Goal: Task Accomplishment & Management: Manage account settings

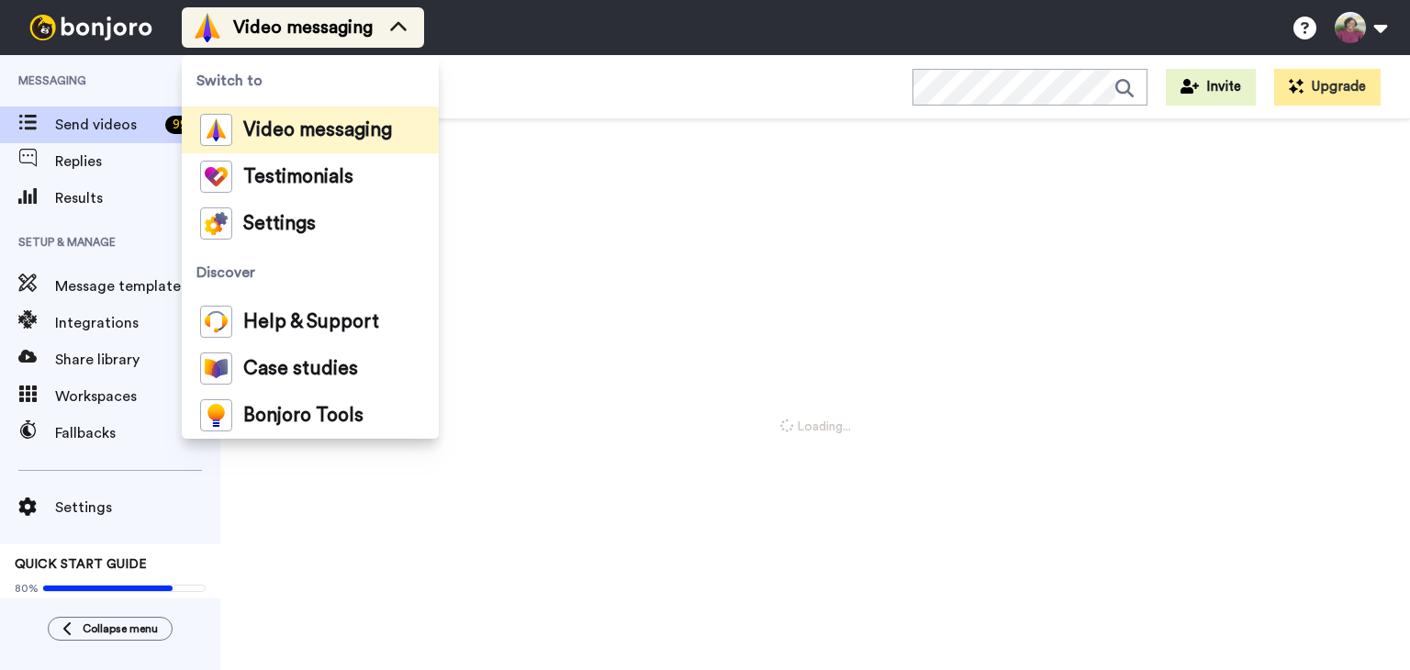
click at [378, 30] on div "Video messaging" at bounding box center [303, 27] width 220 height 29
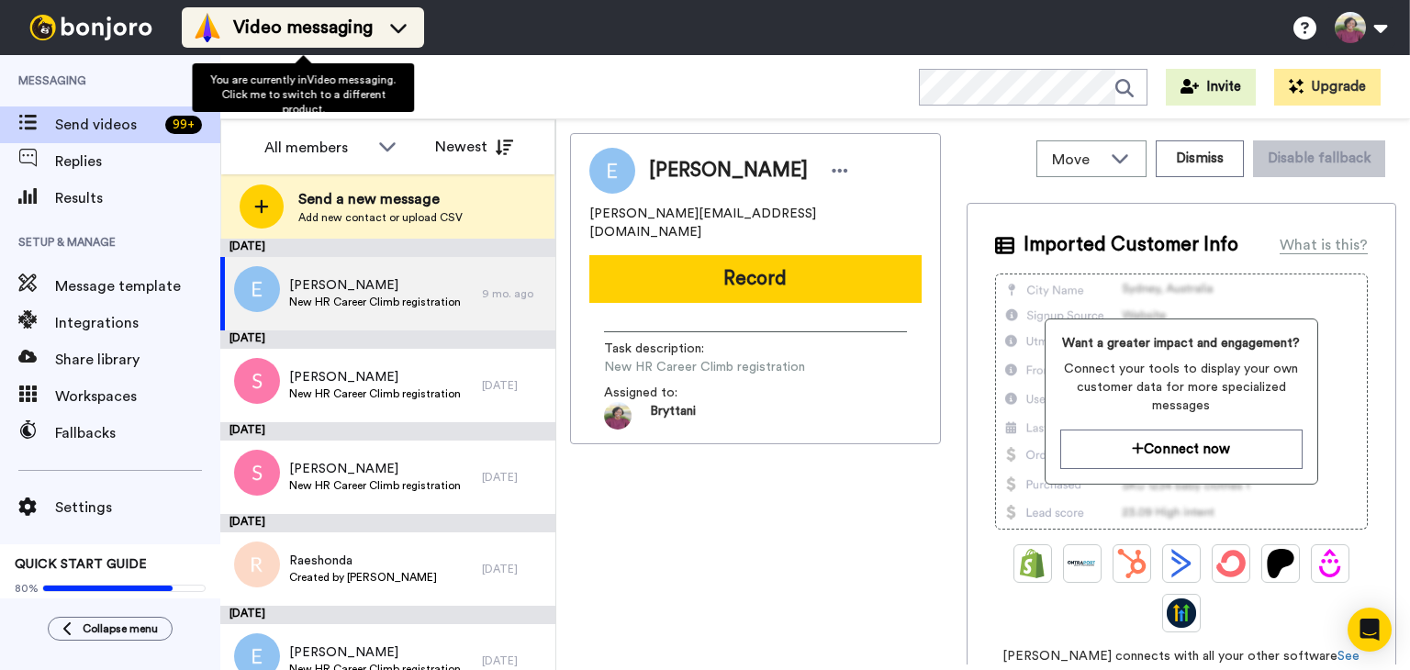
click at [376, 22] on div "Video messaging" at bounding box center [303, 27] width 220 height 29
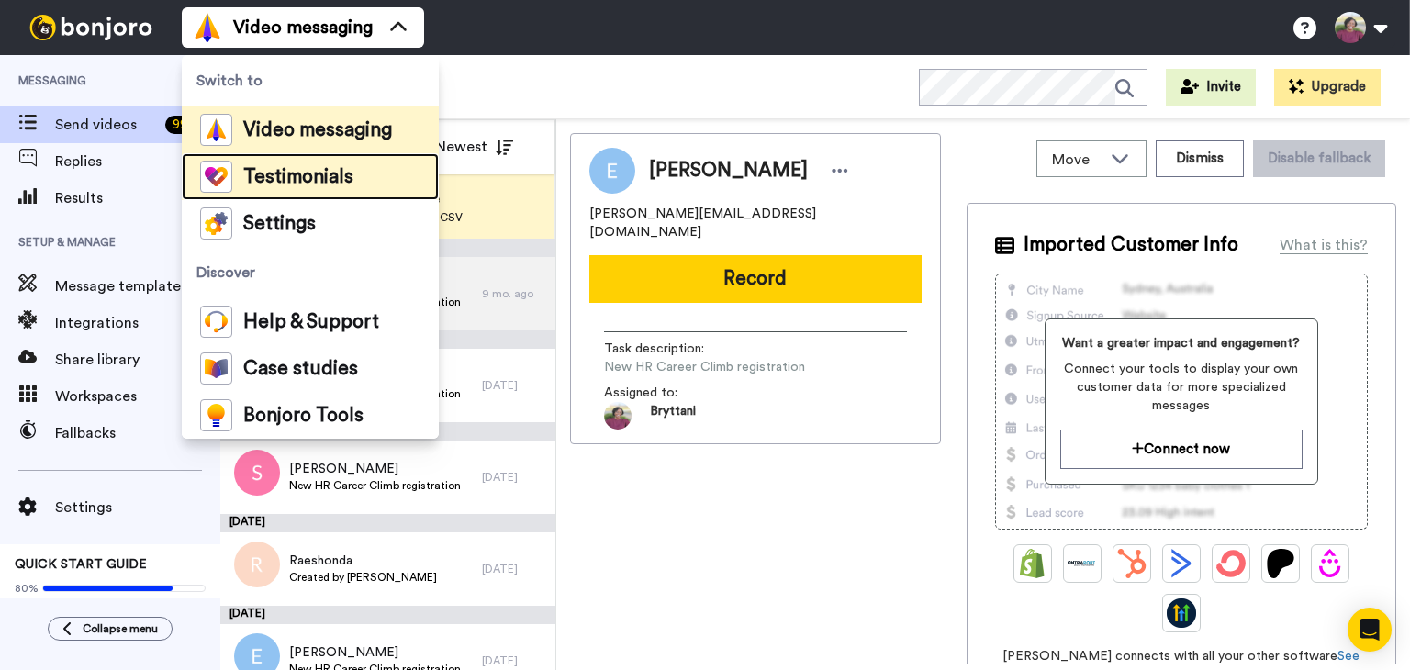
click at [319, 176] on span "Testimonials" at bounding box center [298, 177] width 110 height 18
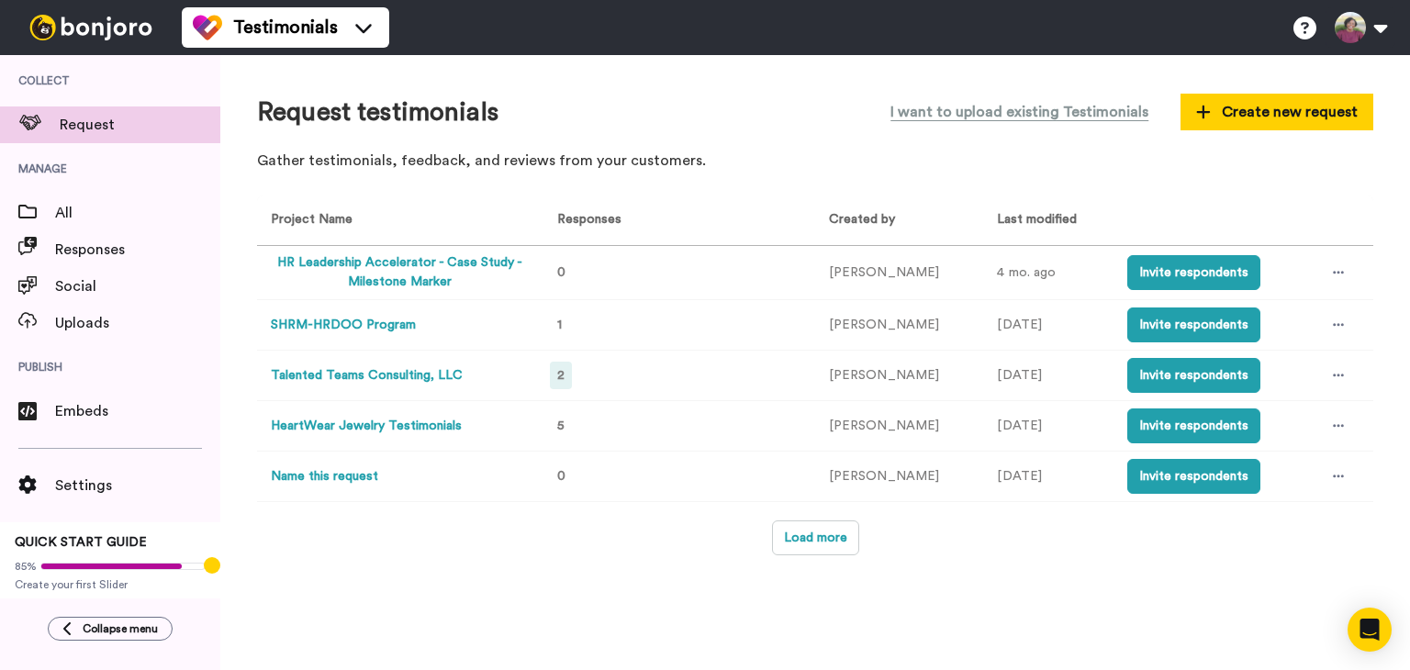
click at [562, 372] on span "2" at bounding box center [560, 375] width 7 height 13
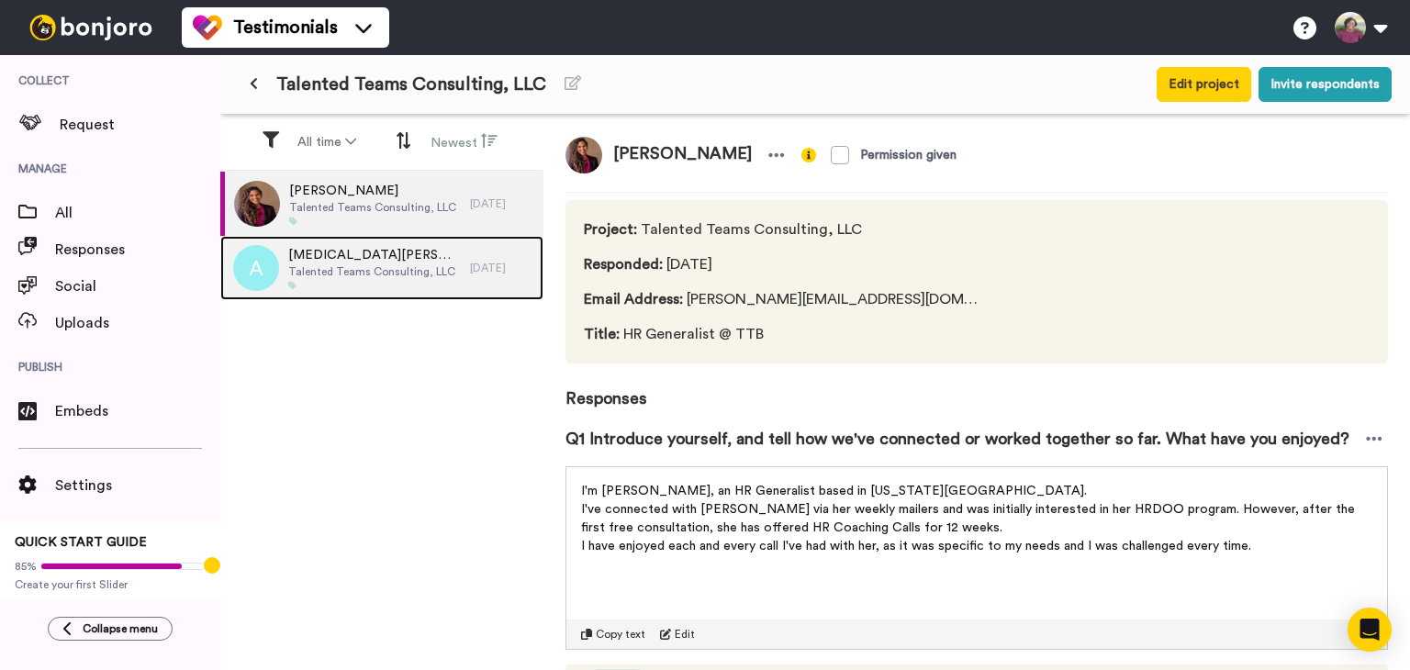
click at [409, 256] on span "Allegra Esteen" at bounding box center [374, 255] width 173 height 18
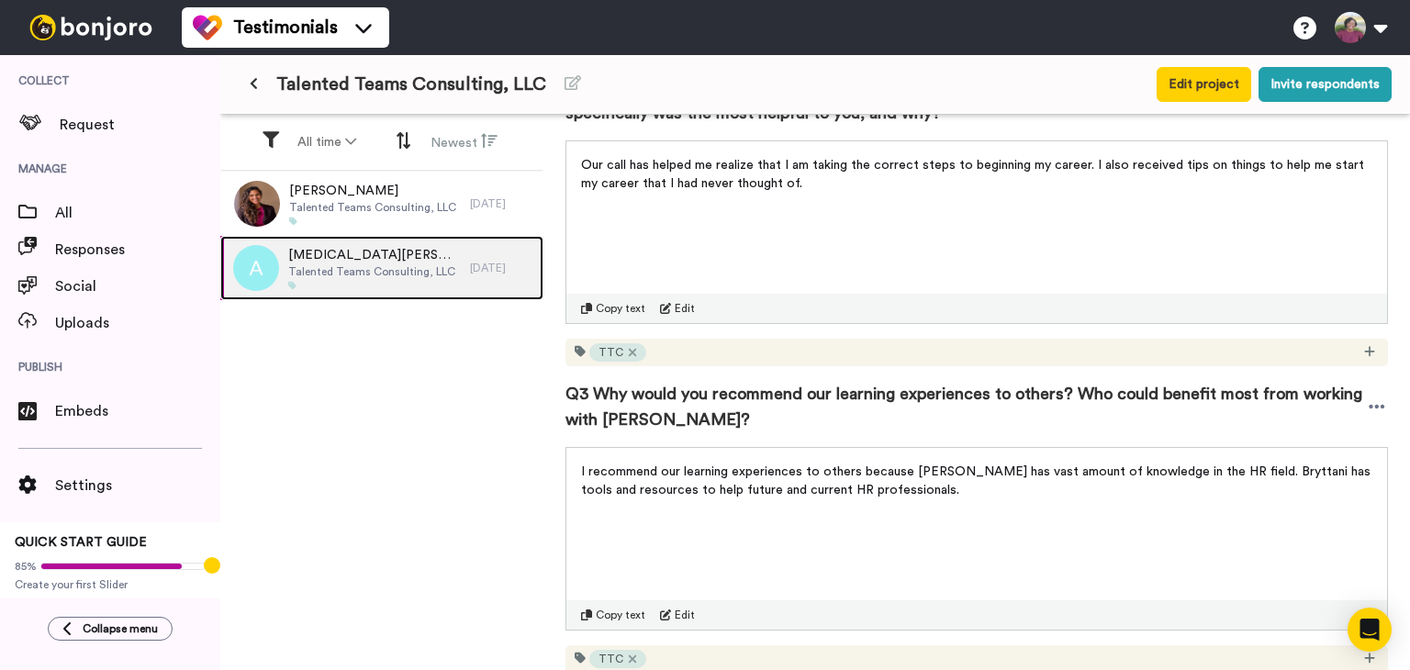
scroll to position [665, 0]
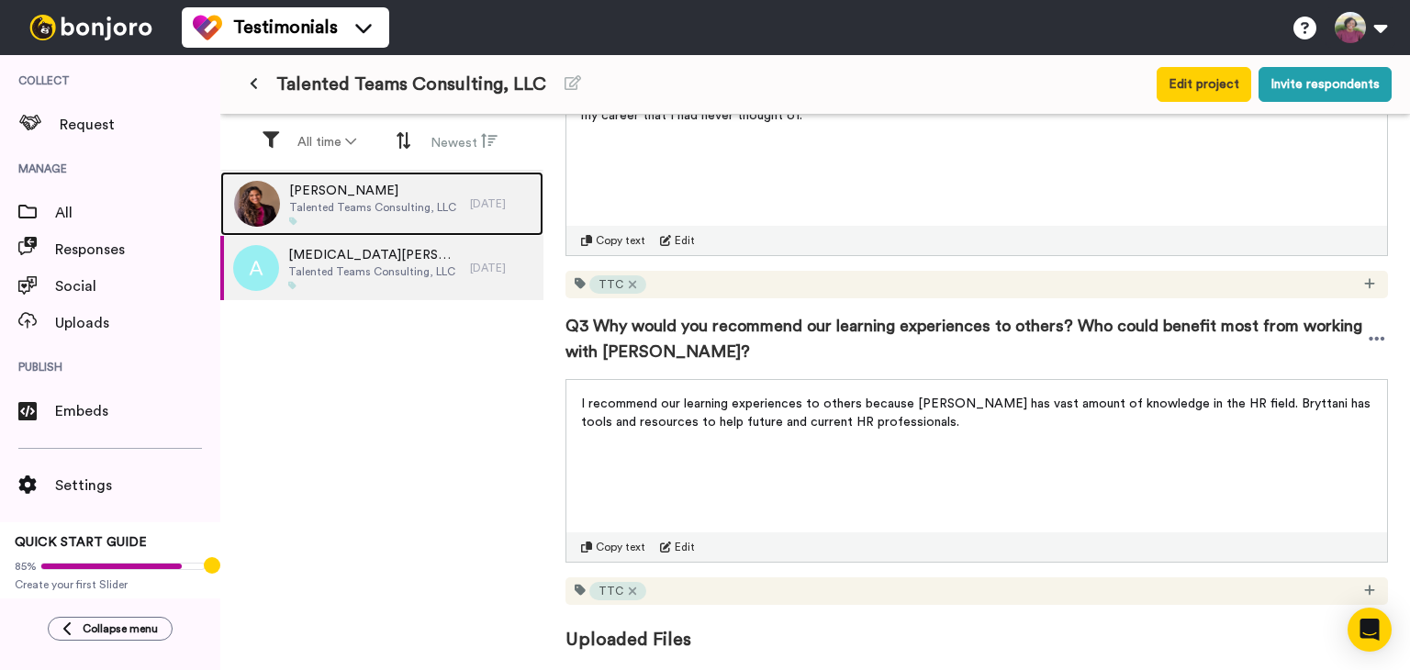
click at [389, 213] on span "Talented Teams Consulting, LLC" at bounding box center [372, 207] width 167 height 15
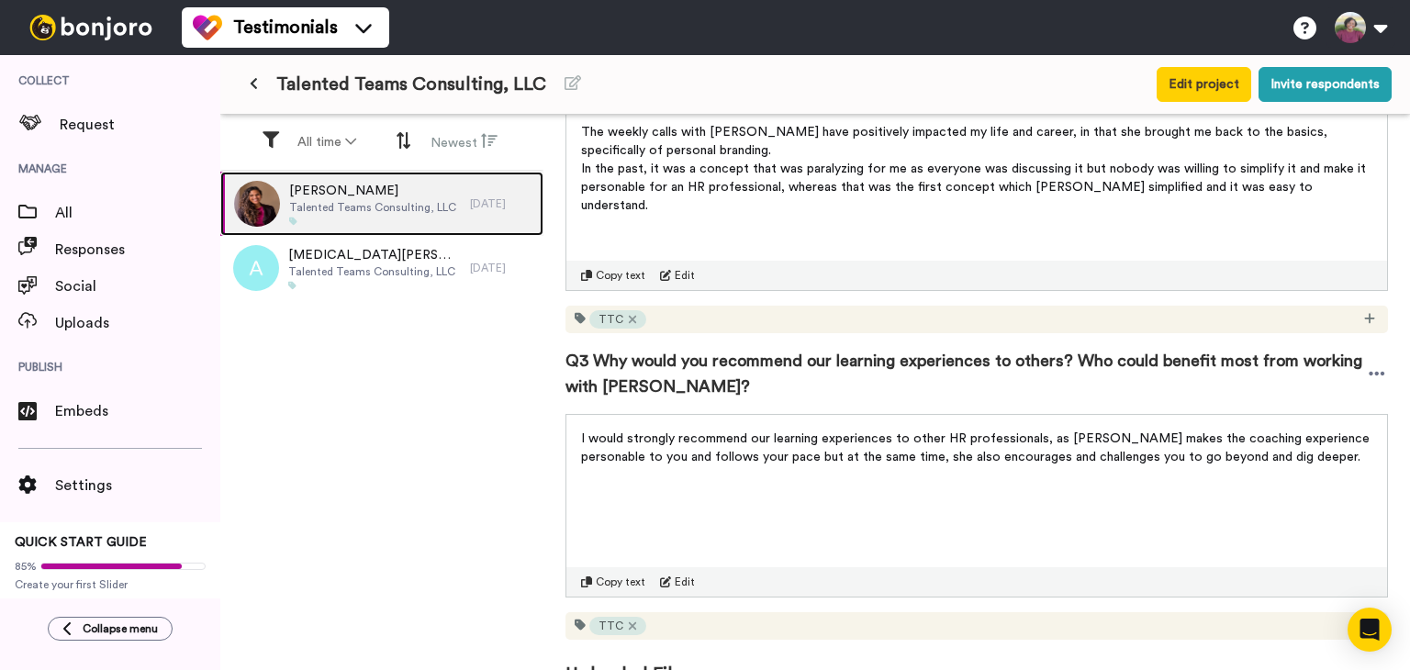
scroll to position [701, 0]
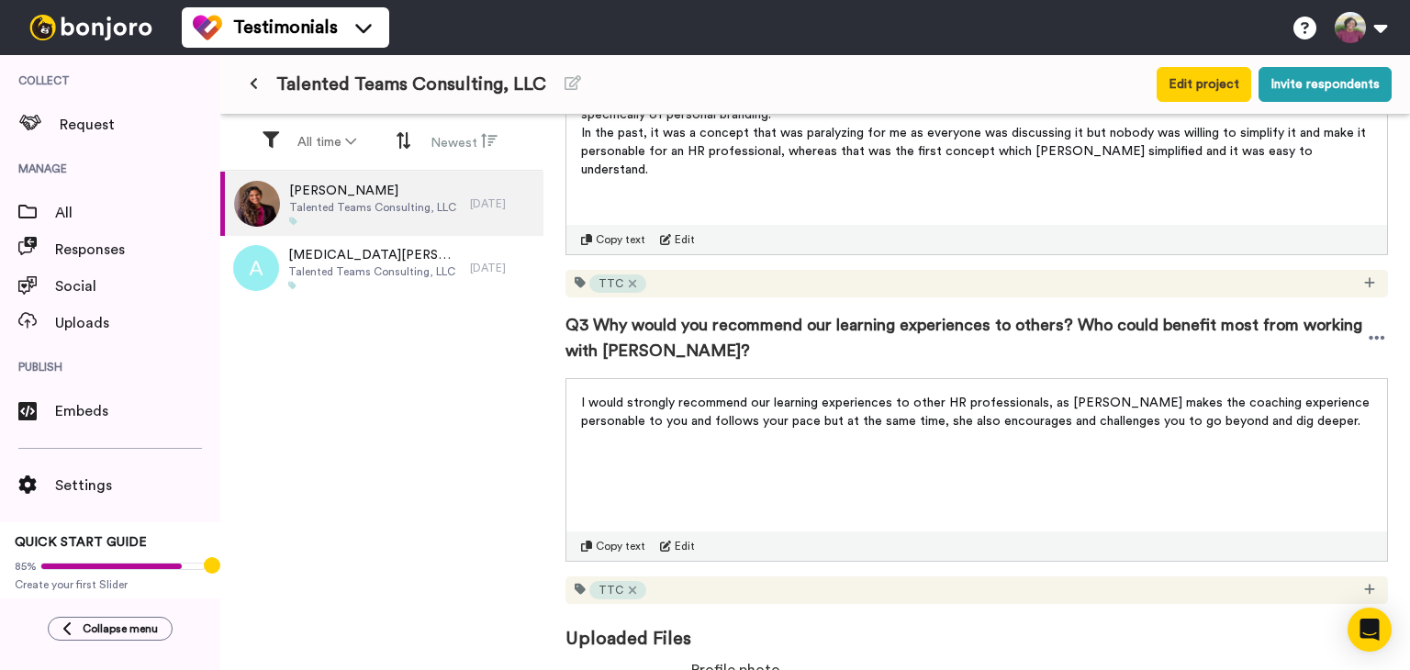
click at [255, 82] on icon at bounding box center [254, 83] width 8 height 13
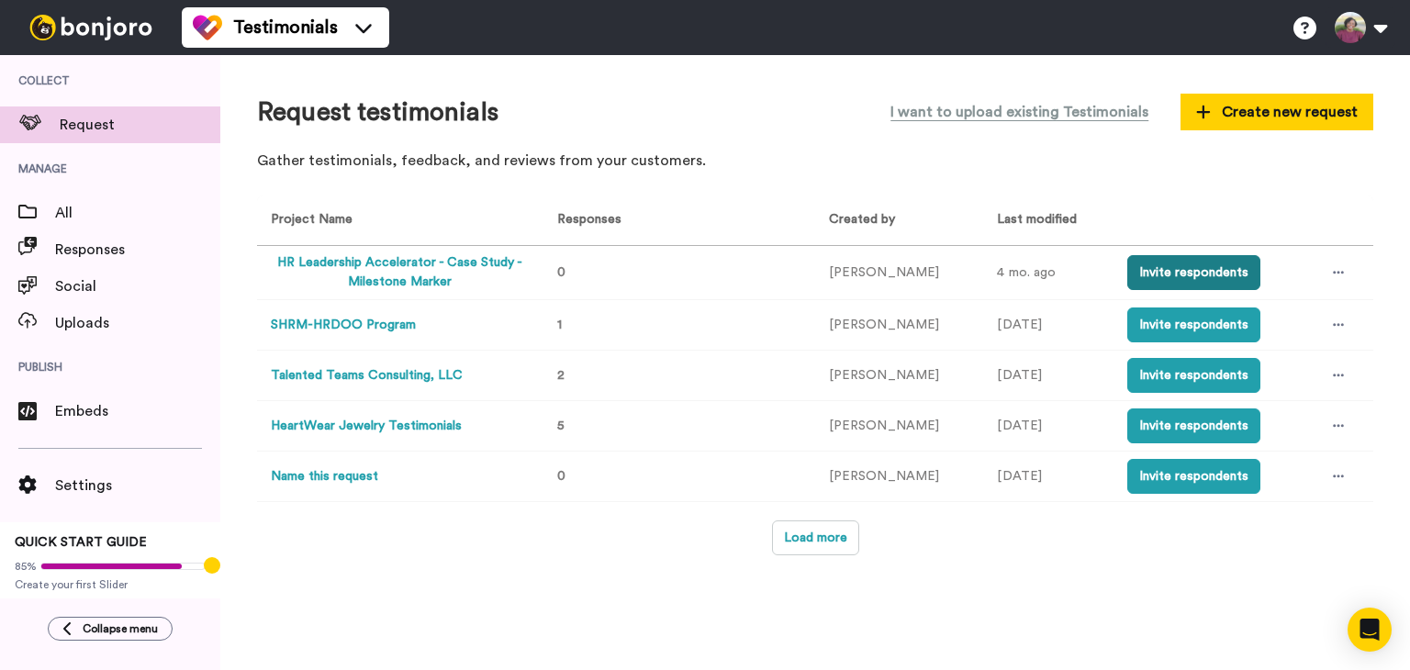
click at [1164, 273] on button "Invite respondents" at bounding box center [1193, 272] width 133 height 35
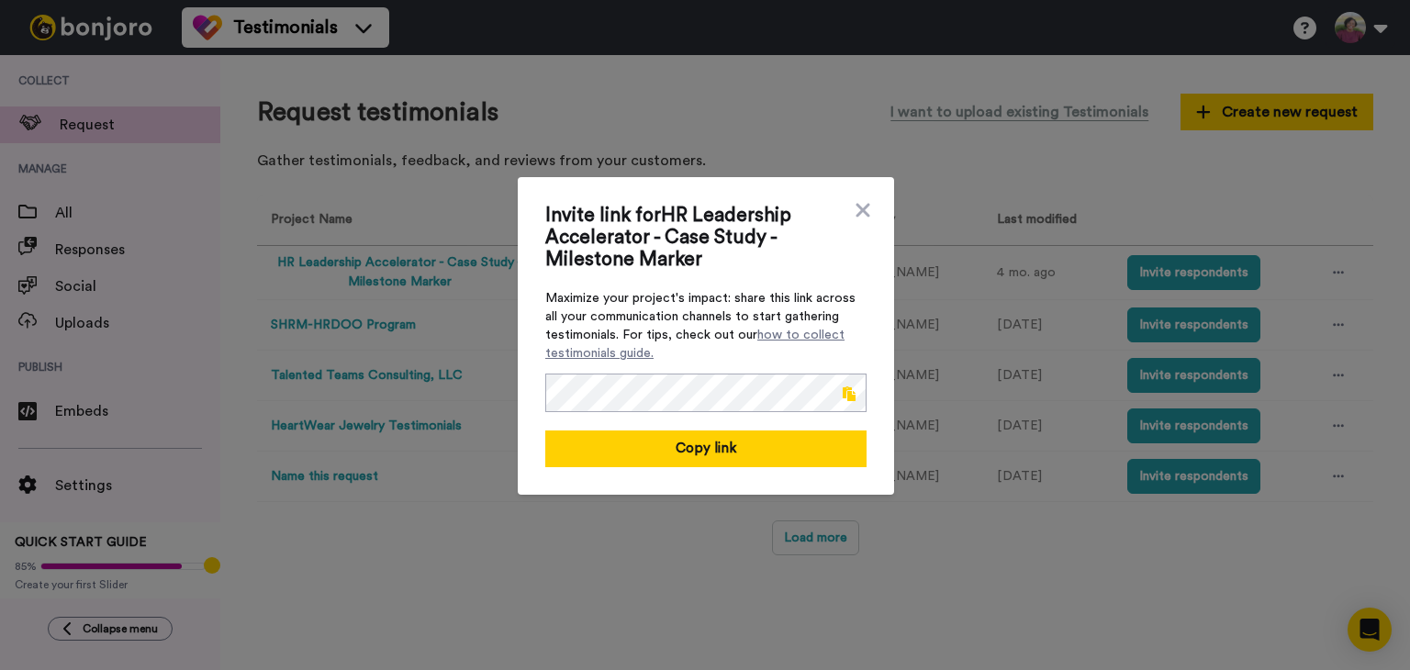
click at [842, 390] on span at bounding box center [848, 393] width 13 height 15
click at [857, 199] on icon at bounding box center [862, 210] width 18 height 22
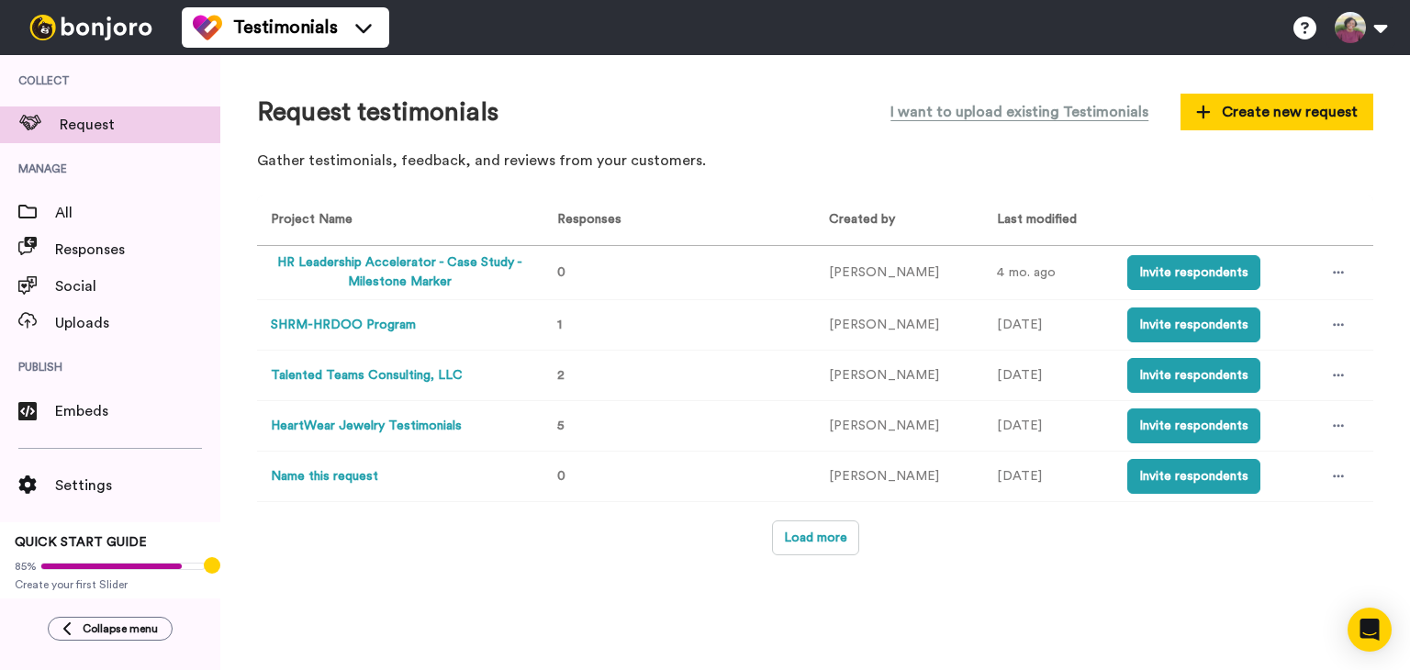
click at [477, 262] on button "HR Leadership Accelerator - Case Study - Milestone Marker" at bounding box center [400, 272] width 258 height 39
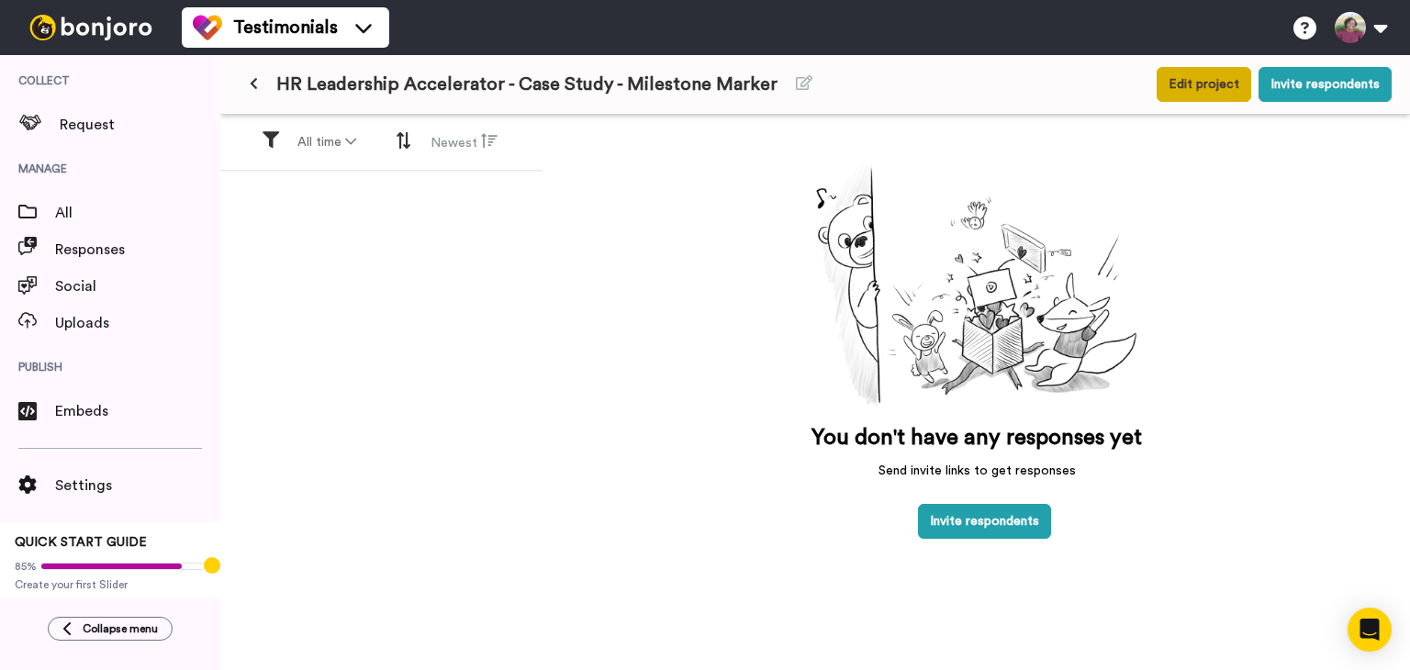
click at [1234, 72] on button "Edit project" at bounding box center [1203, 84] width 95 height 35
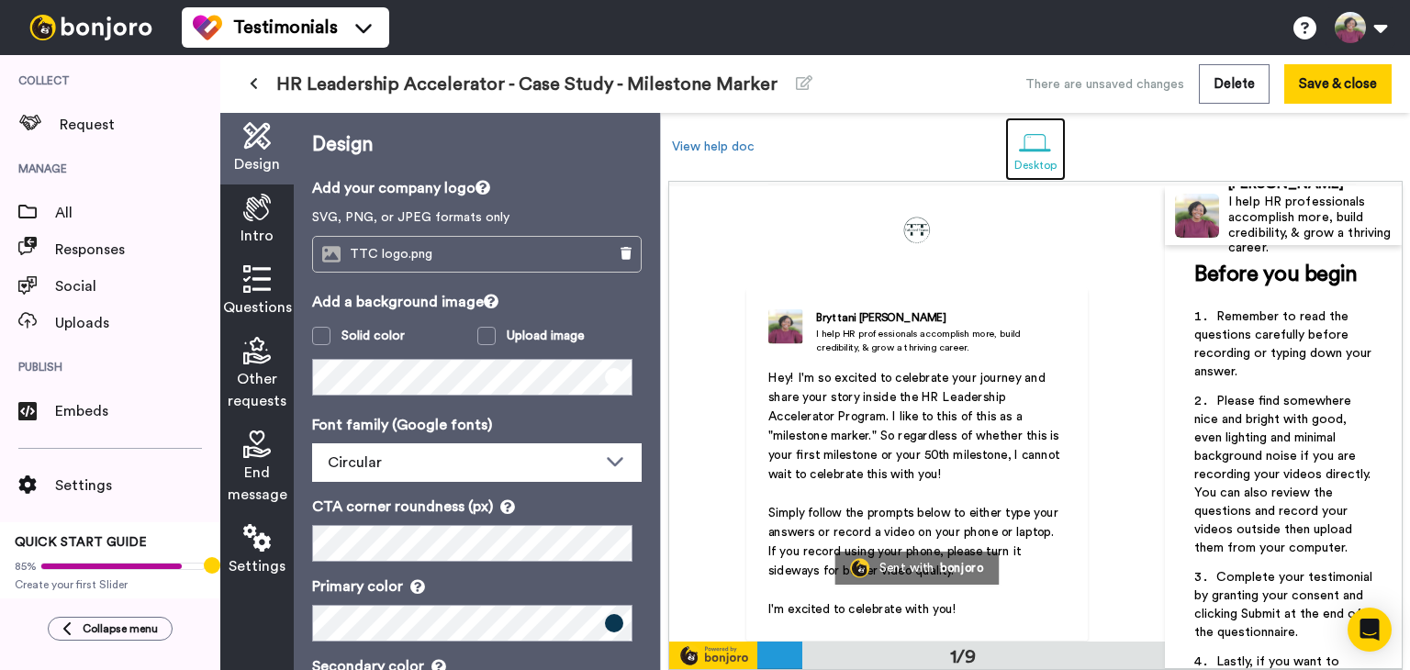
click at [1042, 147] on div at bounding box center [1035, 143] width 32 height 32
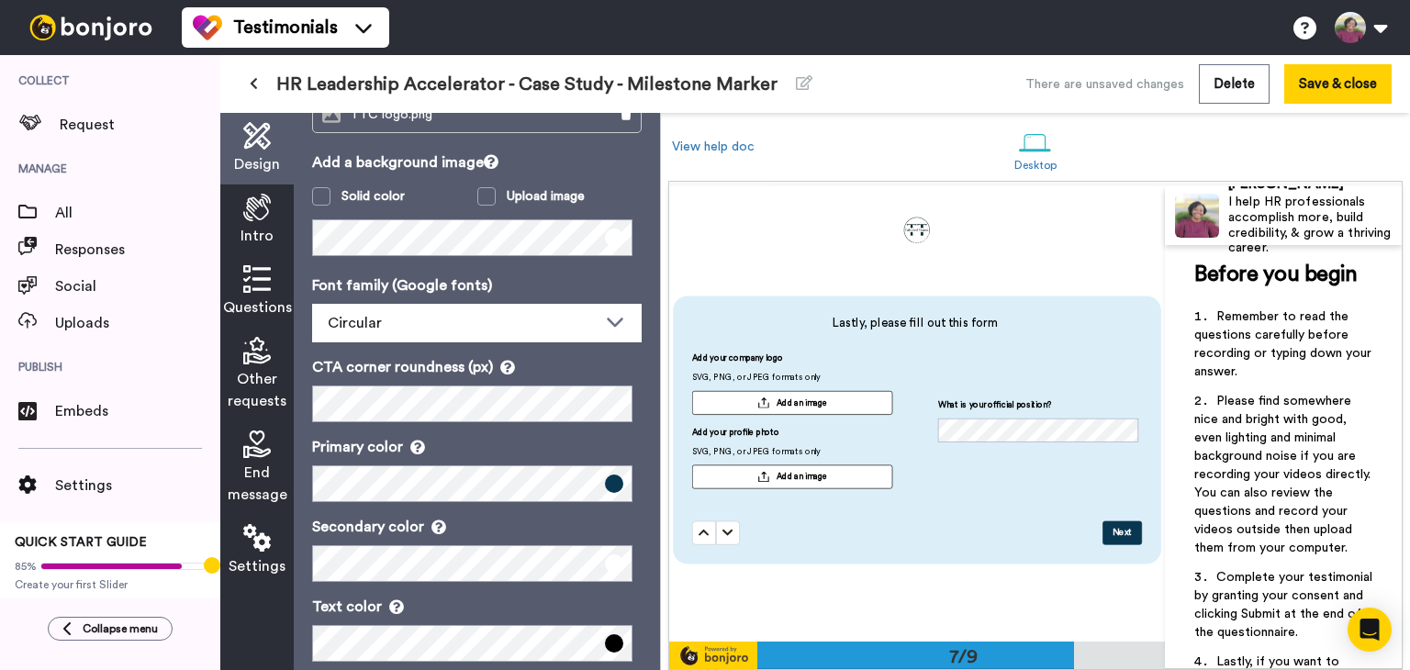
scroll to position [167, 0]
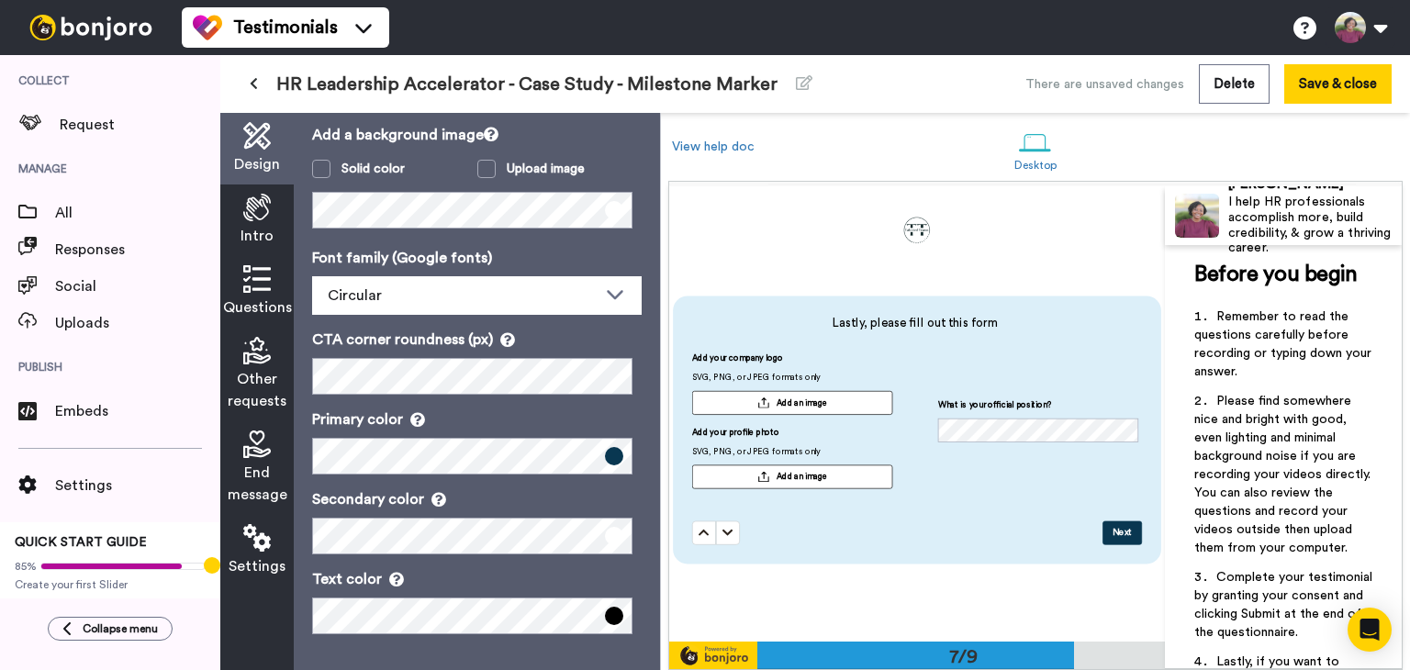
click at [275, 390] on span "Other requests" at bounding box center [257, 390] width 59 height 44
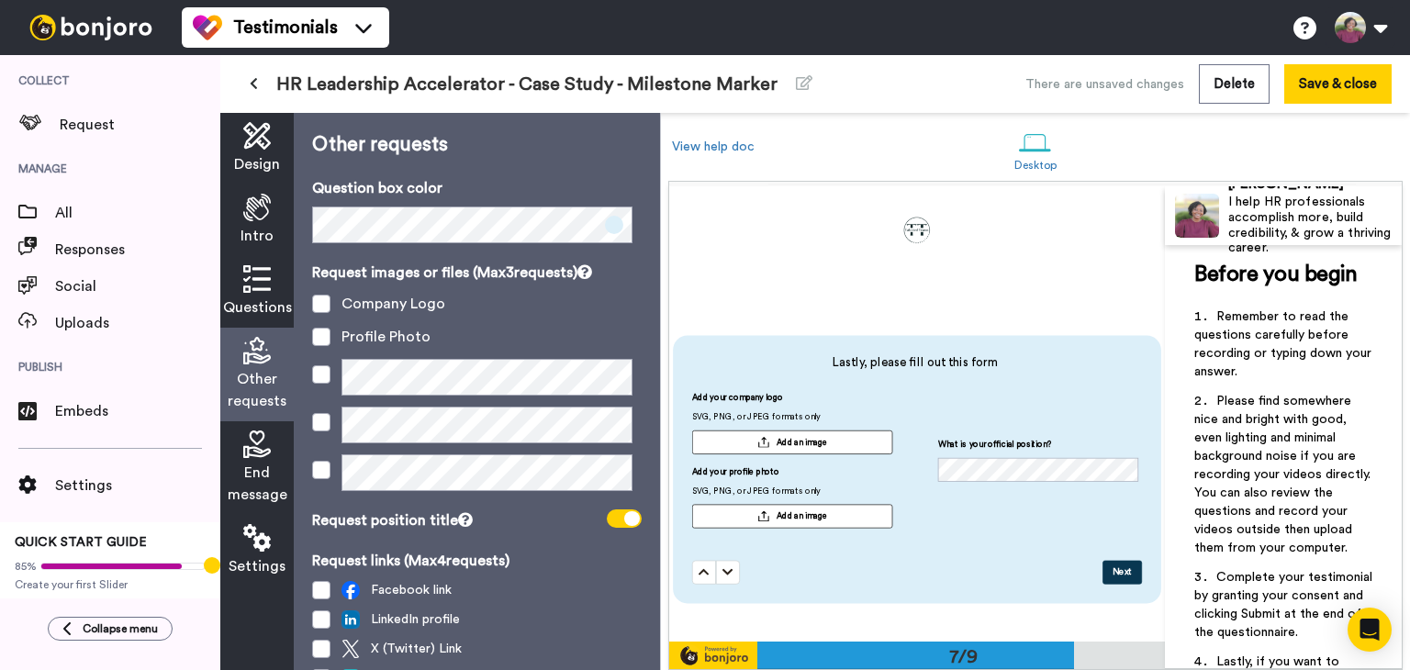
scroll to position [2674, 0]
click at [323, 306] on span at bounding box center [321, 304] width 18 height 18
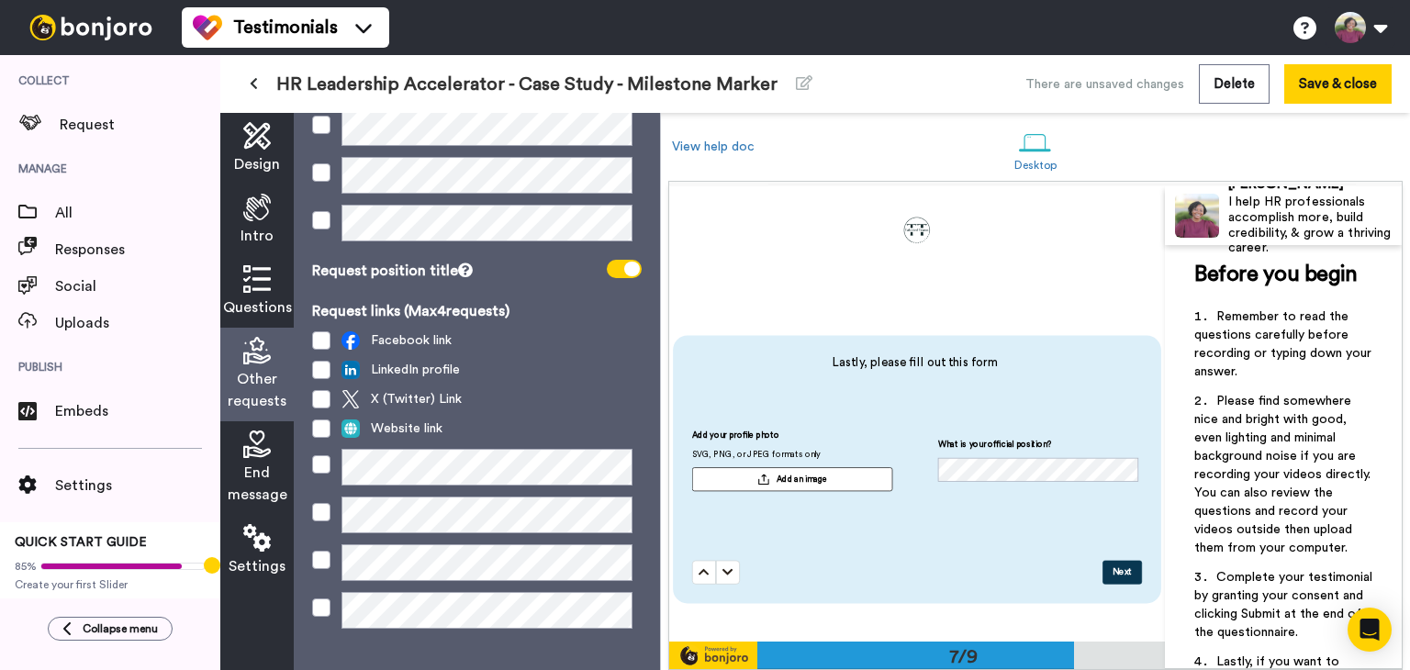
scroll to position [252, 0]
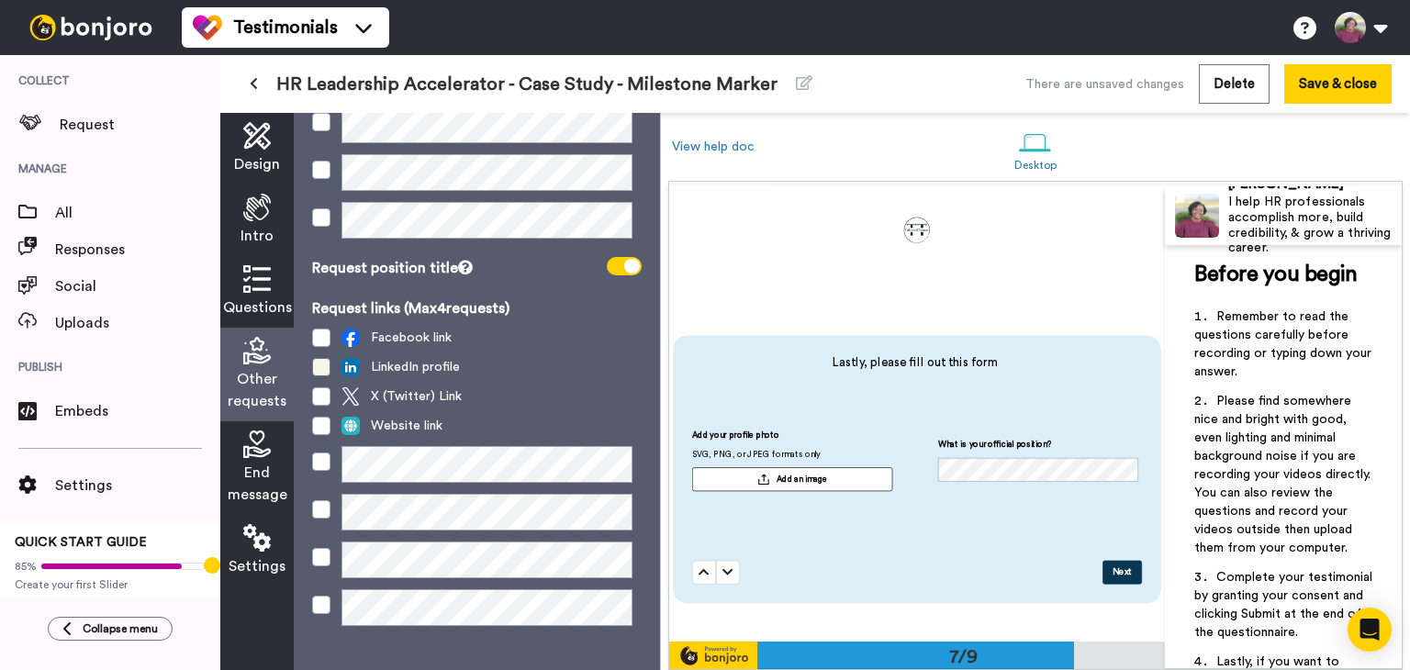
click at [327, 364] on span at bounding box center [321, 367] width 18 height 18
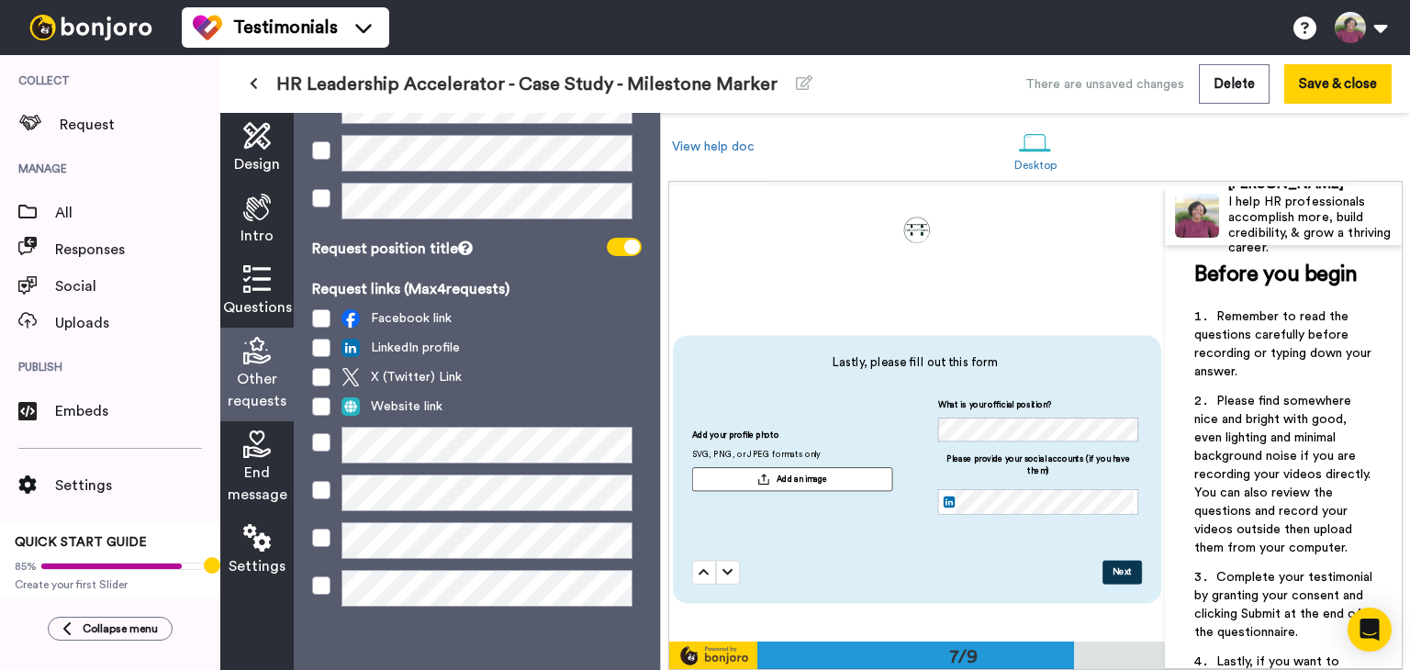
scroll to position [274, 0]
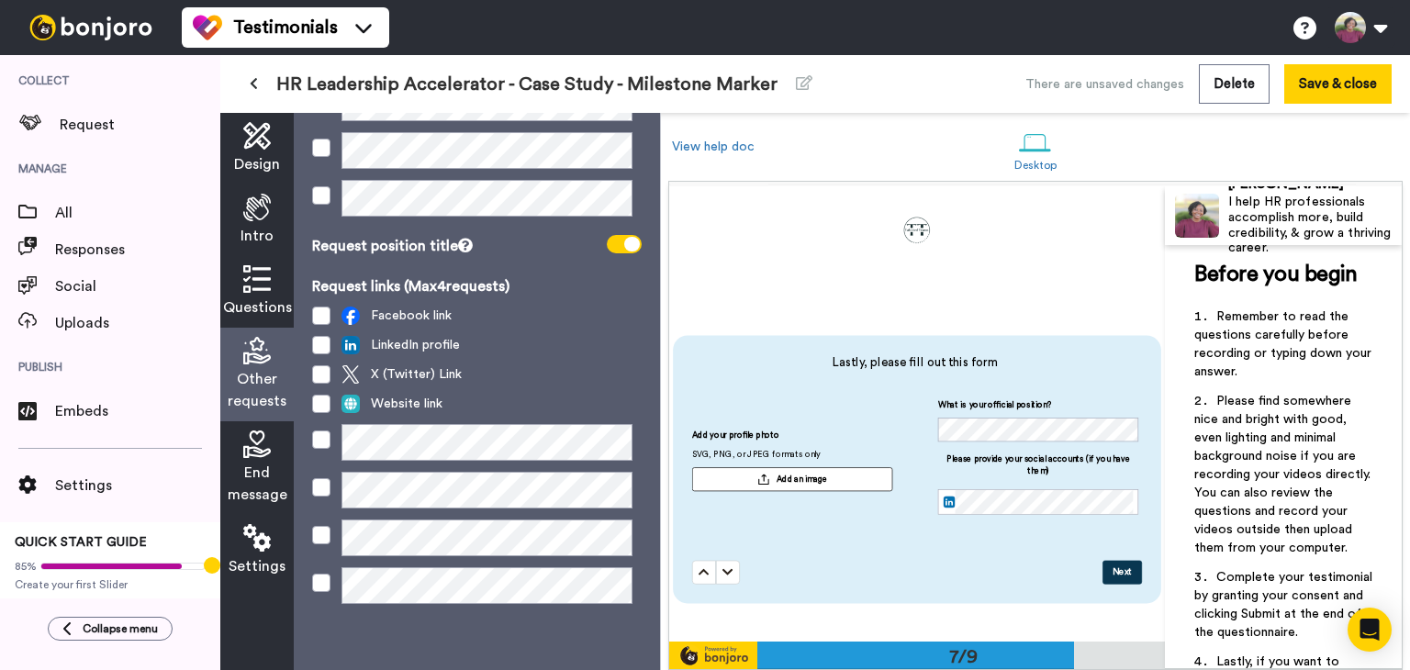
click at [261, 468] on span "End message" at bounding box center [258, 484] width 60 height 44
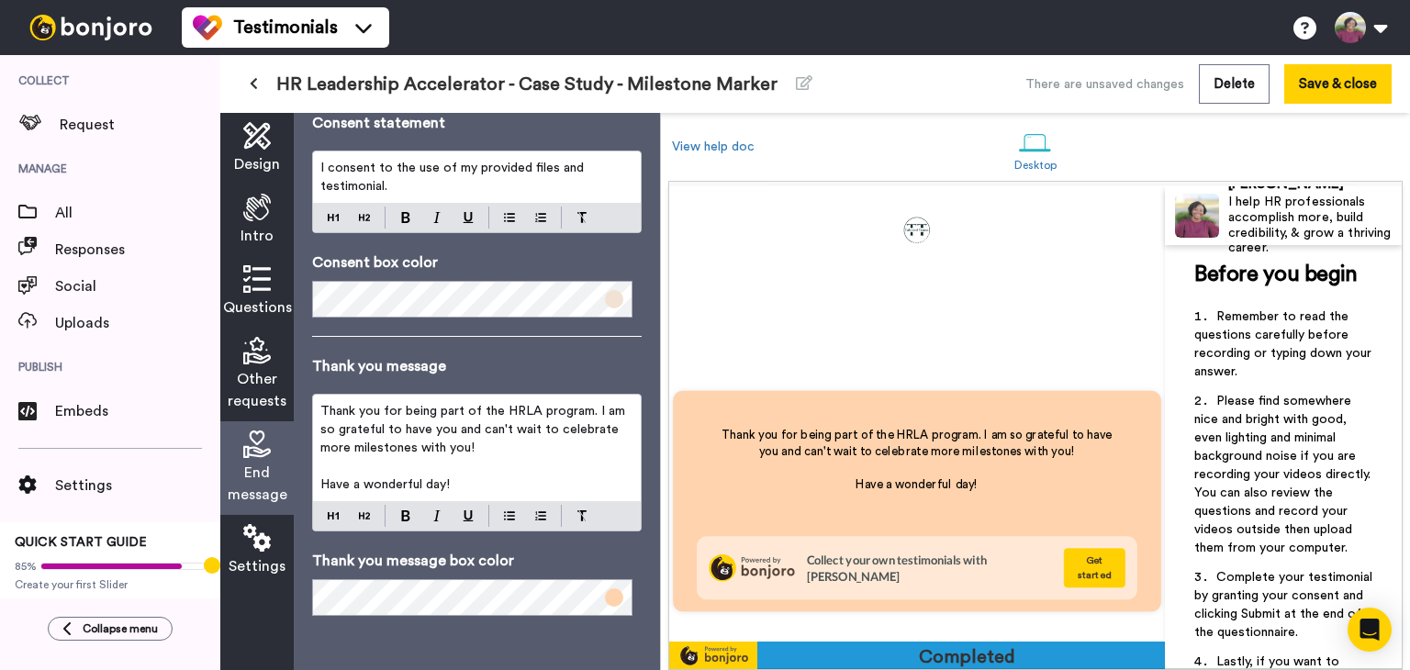
scroll to position [3563, 0]
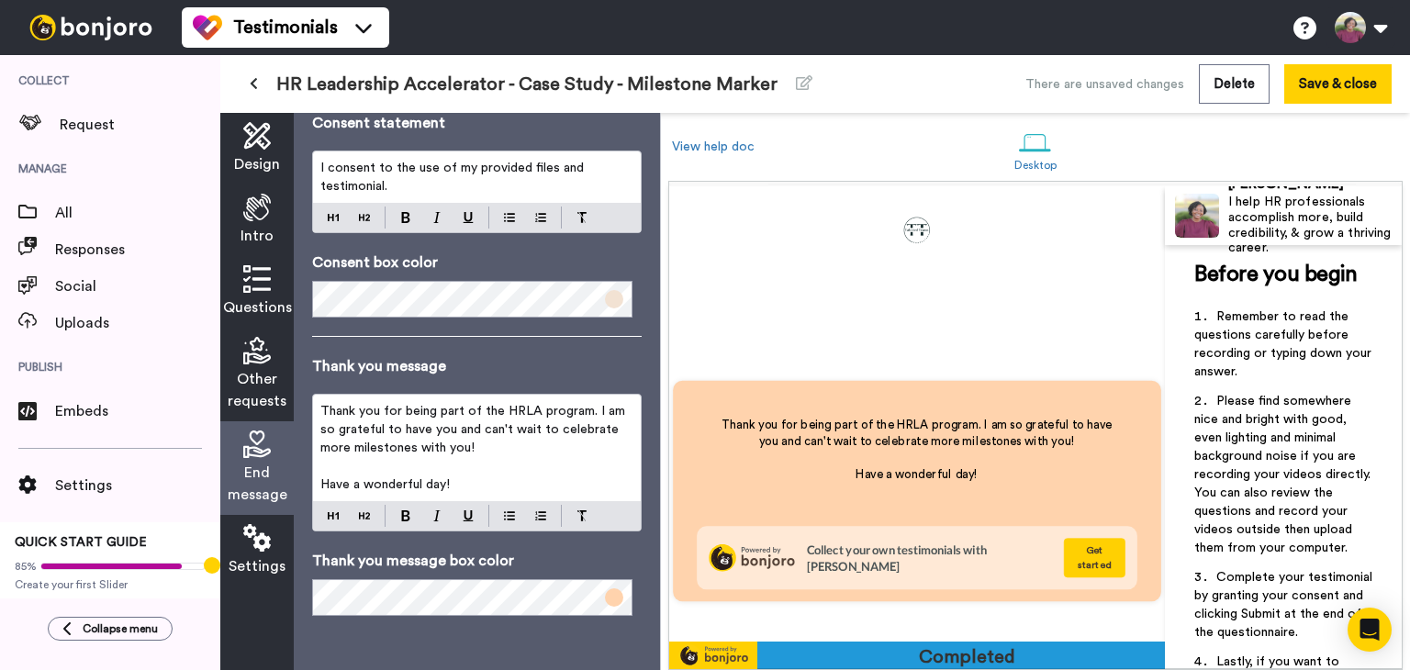
click at [264, 551] on icon at bounding box center [257, 538] width 28 height 28
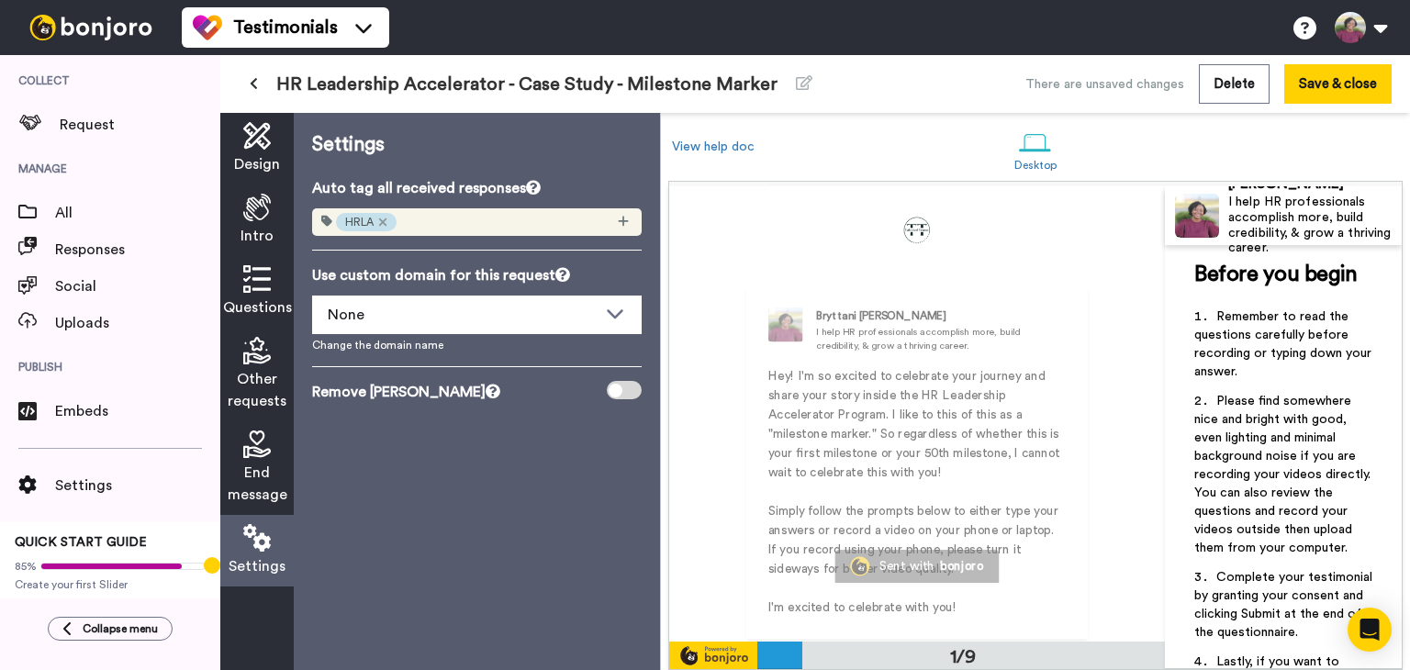
scroll to position [0, 0]
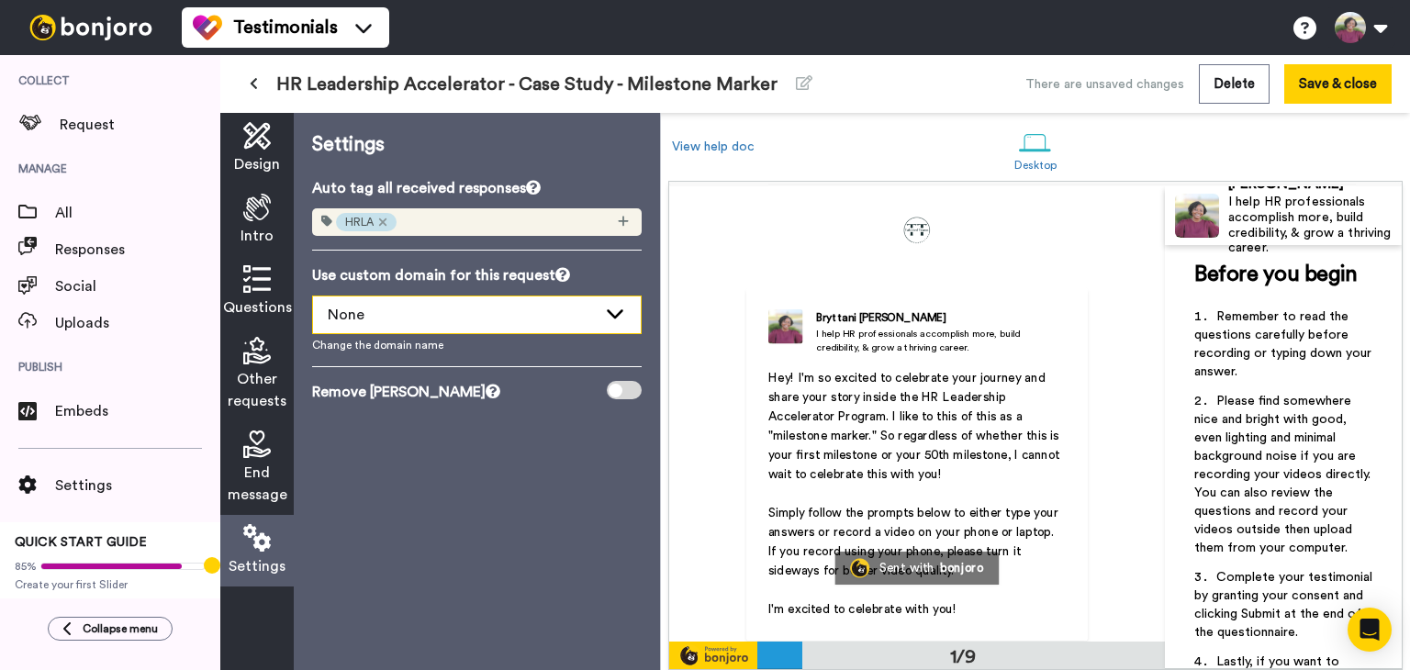
click at [590, 305] on div "None" at bounding box center [462, 315] width 269 height 22
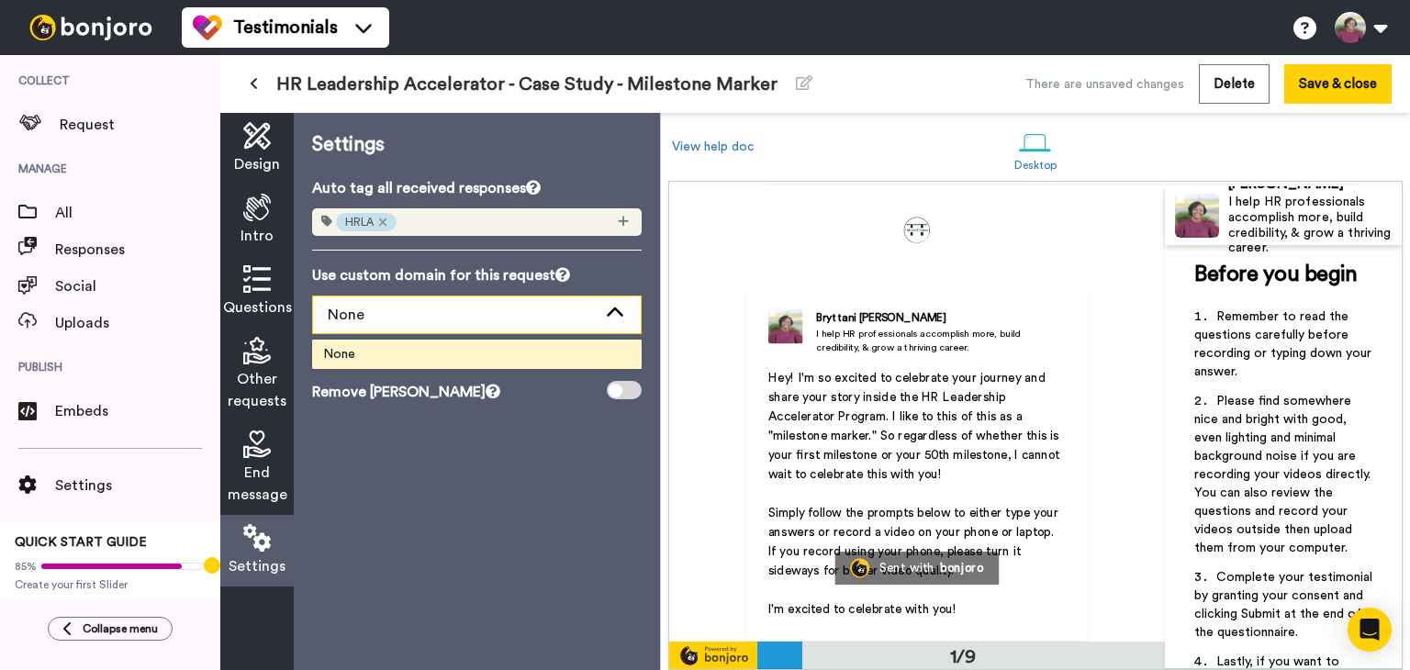
click at [590, 305] on div "None" at bounding box center [462, 315] width 269 height 22
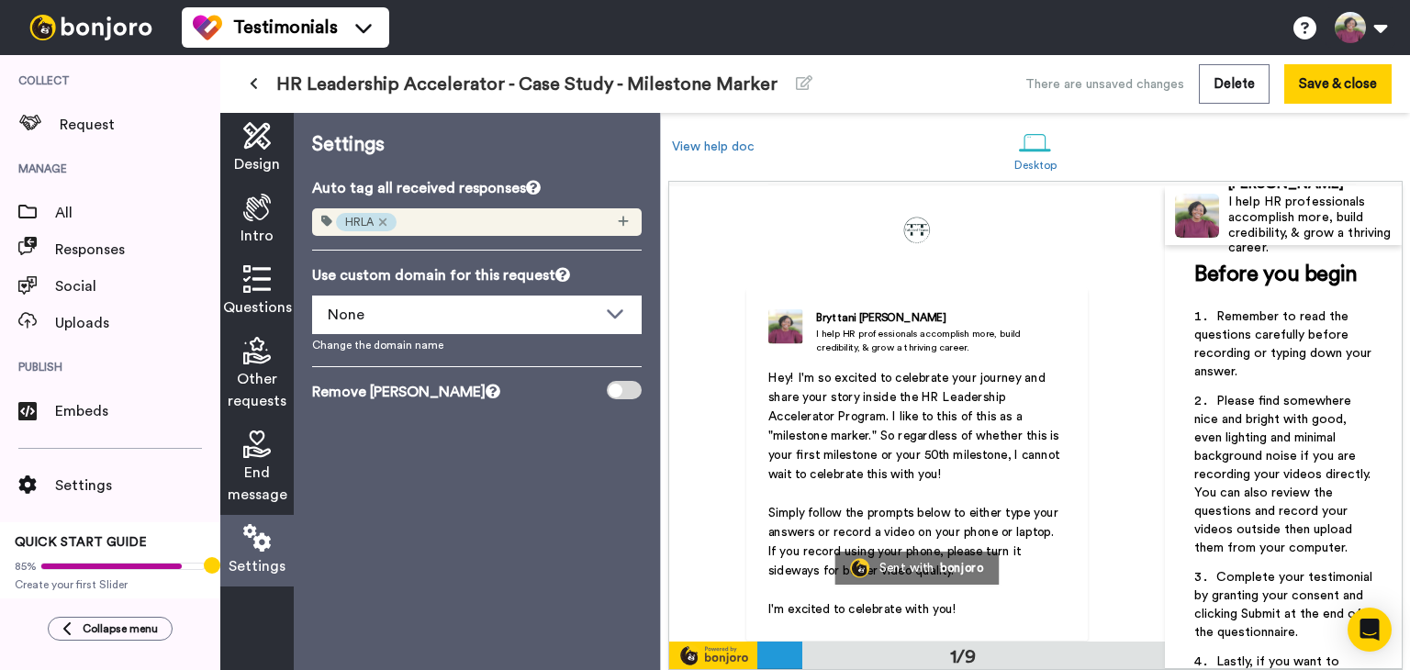
click at [275, 166] on span "Design" at bounding box center [257, 164] width 46 height 22
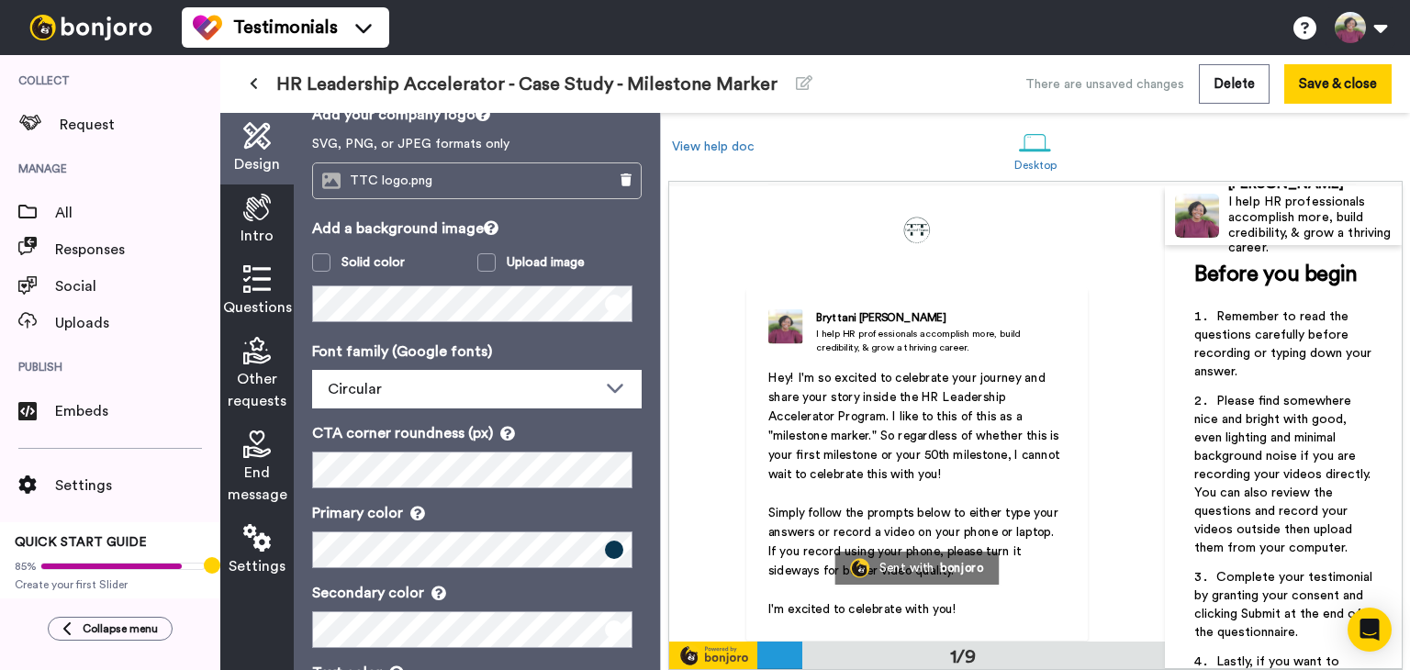
scroll to position [167, 0]
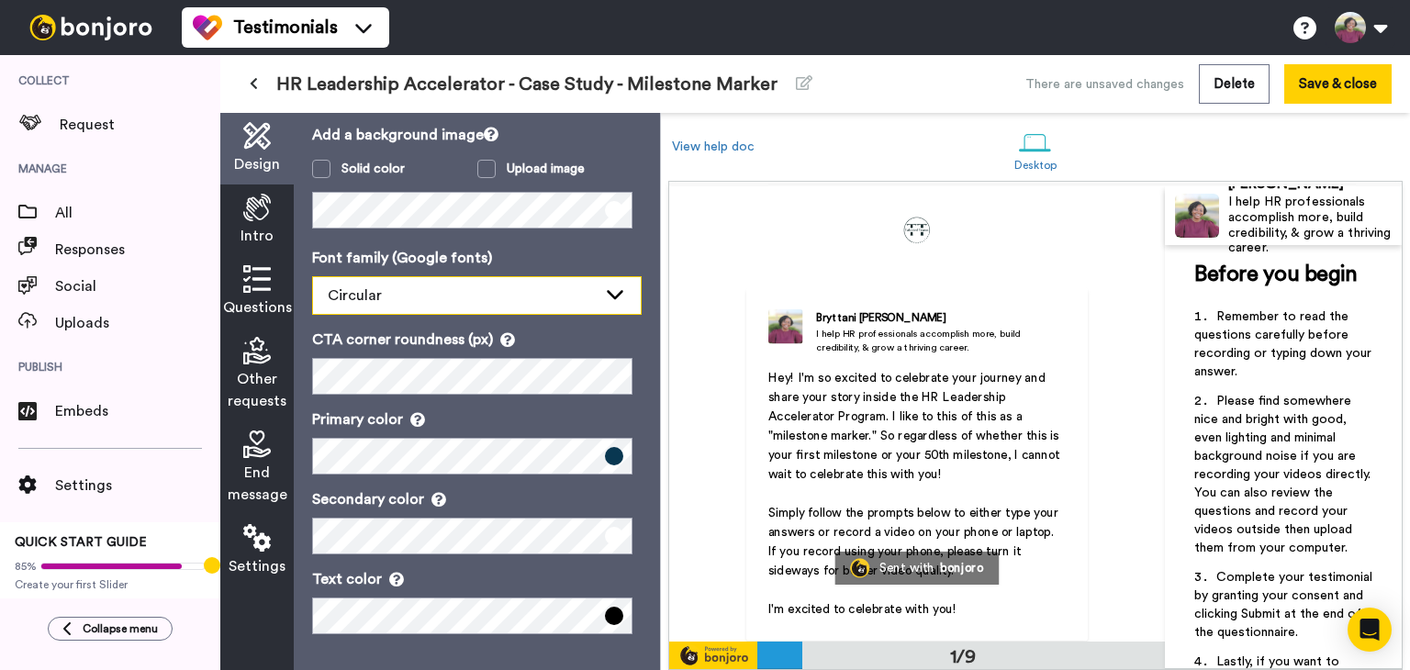
click at [370, 295] on span "Circular" at bounding box center [355, 295] width 54 height 15
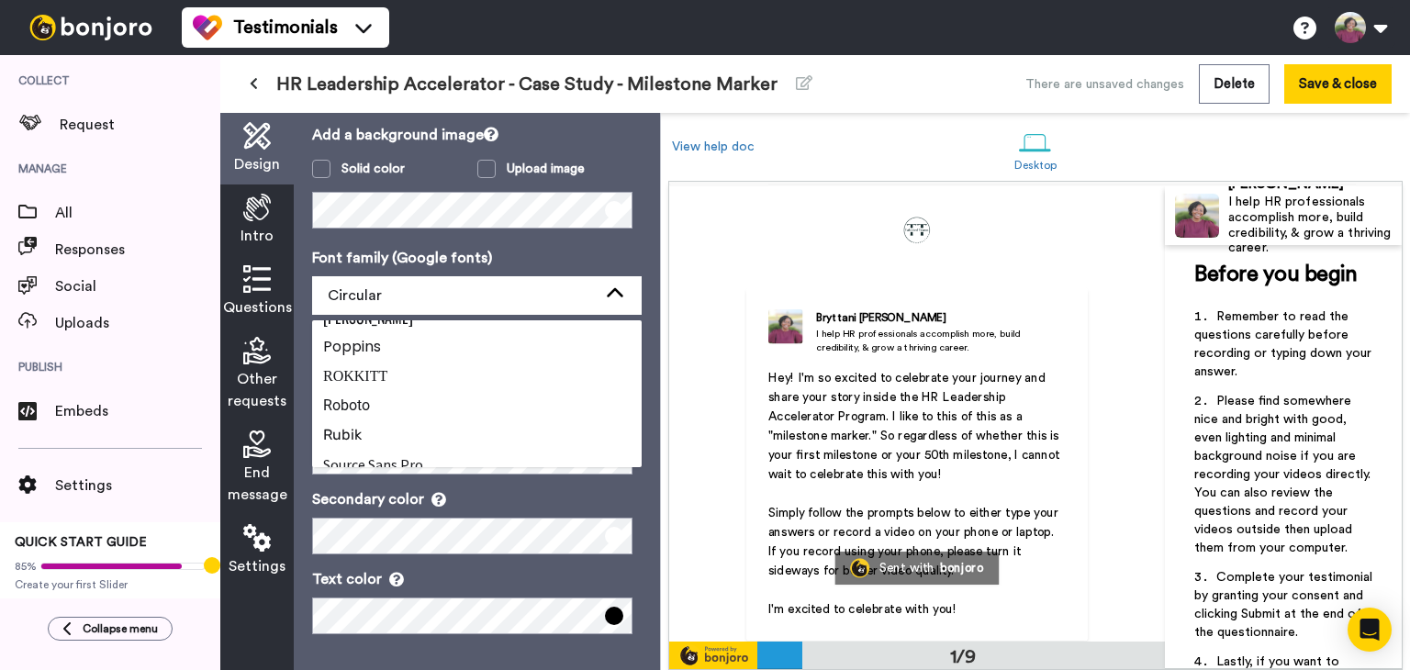
scroll to position [764, 0]
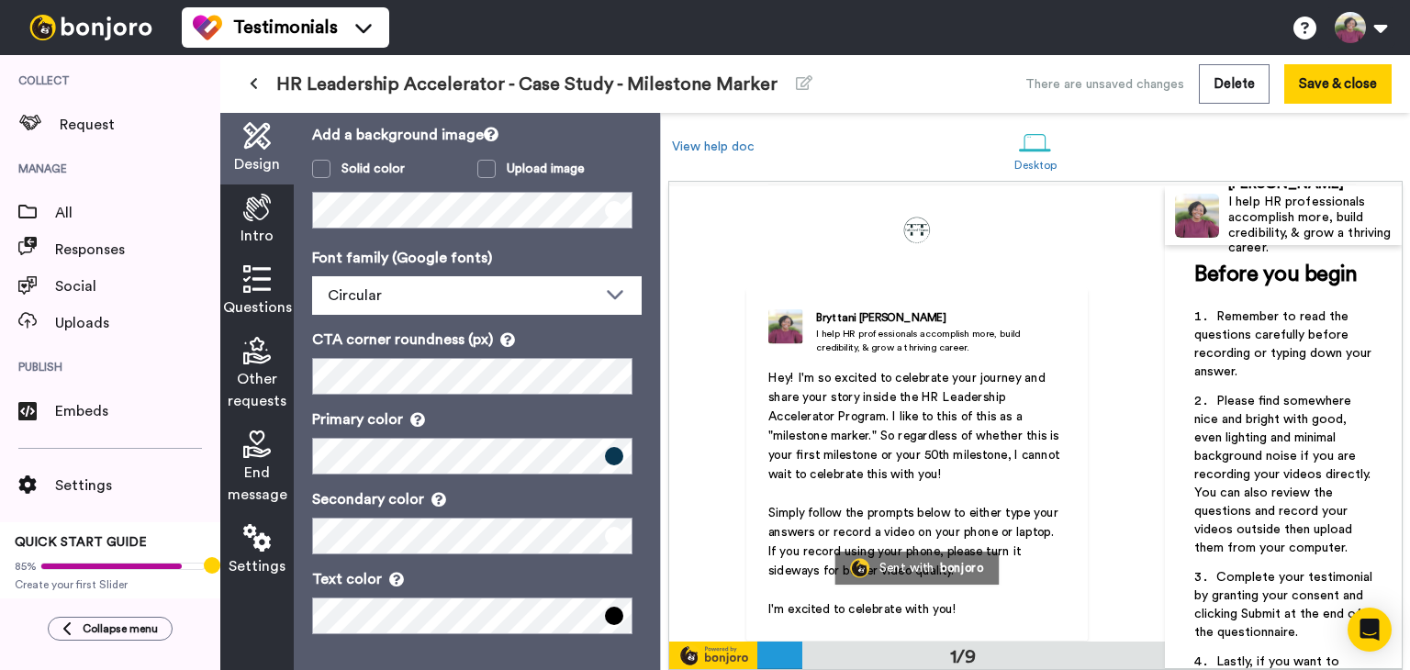
click at [536, 249] on p "Font family (Google fonts)" at bounding box center [476, 258] width 329 height 22
click at [270, 225] on span "Intro" at bounding box center [256, 236] width 33 height 22
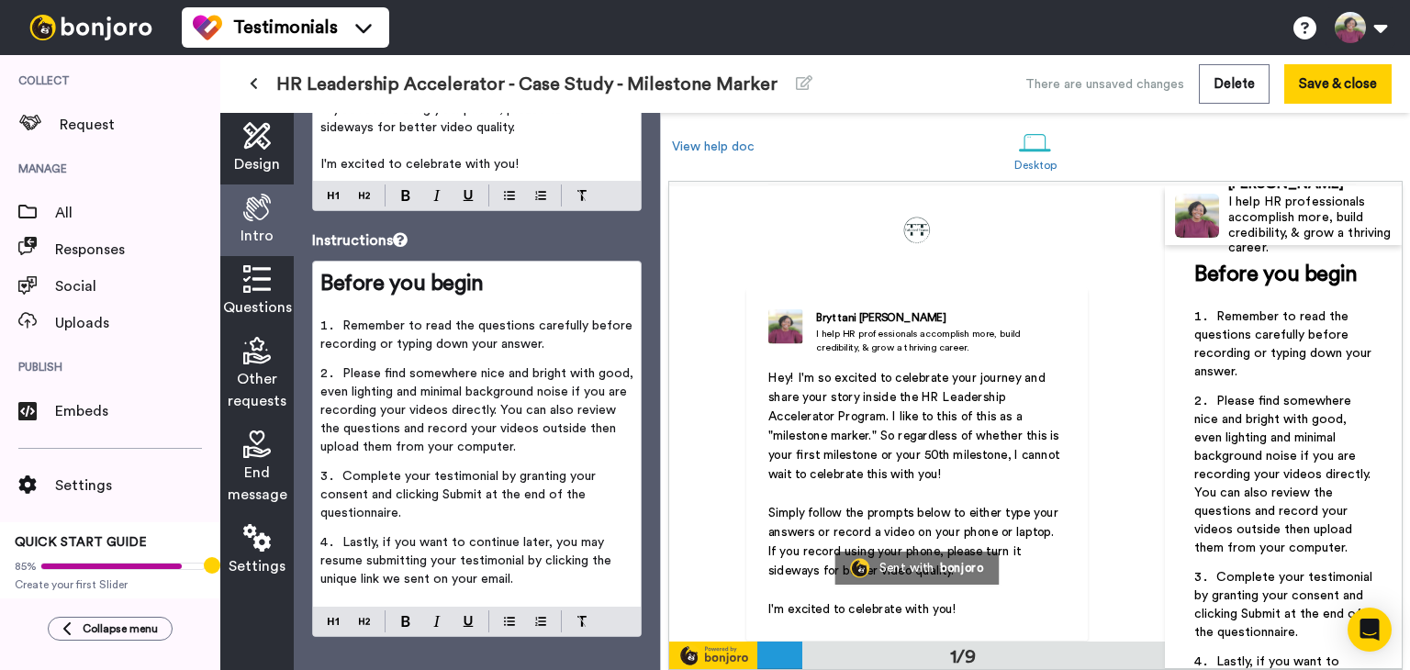
scroll to position [303, 0]
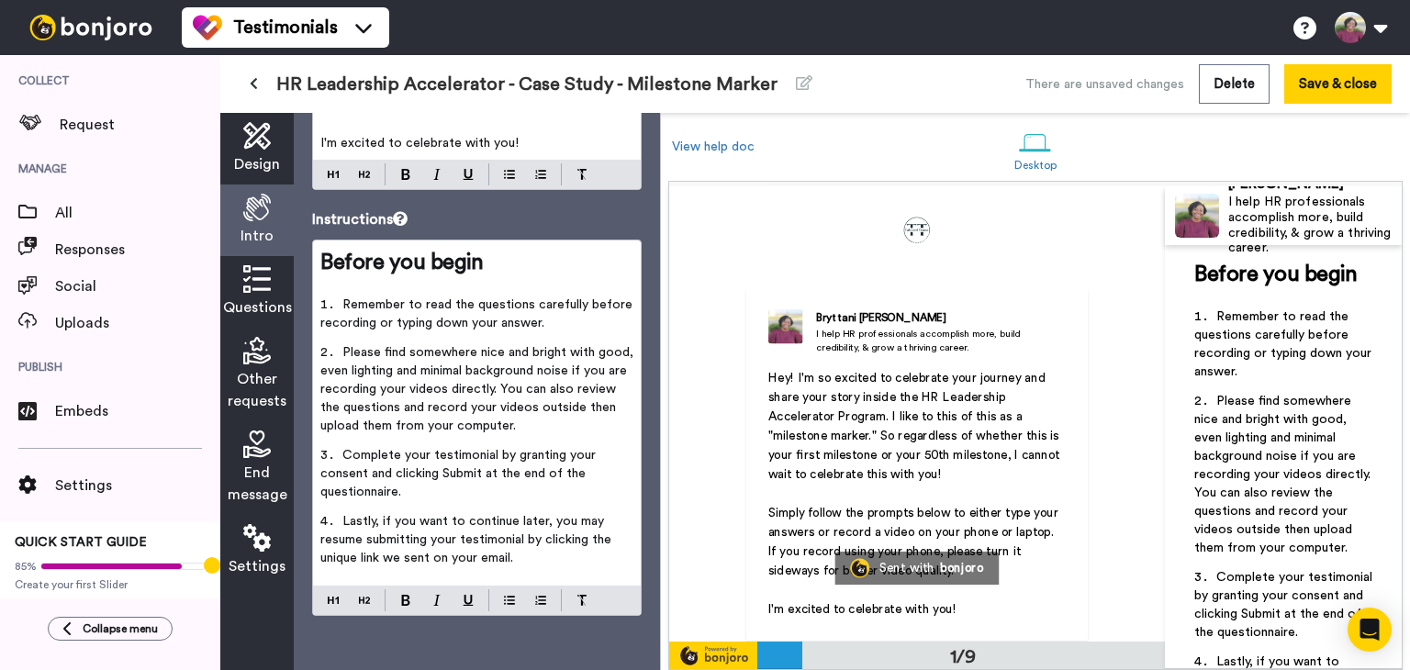
click at [400, 554] on span "Lastly, if you want to continue later, you may resume submitting your testimoni…" at bounding box center [467, 540] width 295 height 50
click at [273, 294] on div "Questions" at bounding box center [256, 292] width 73 height 72
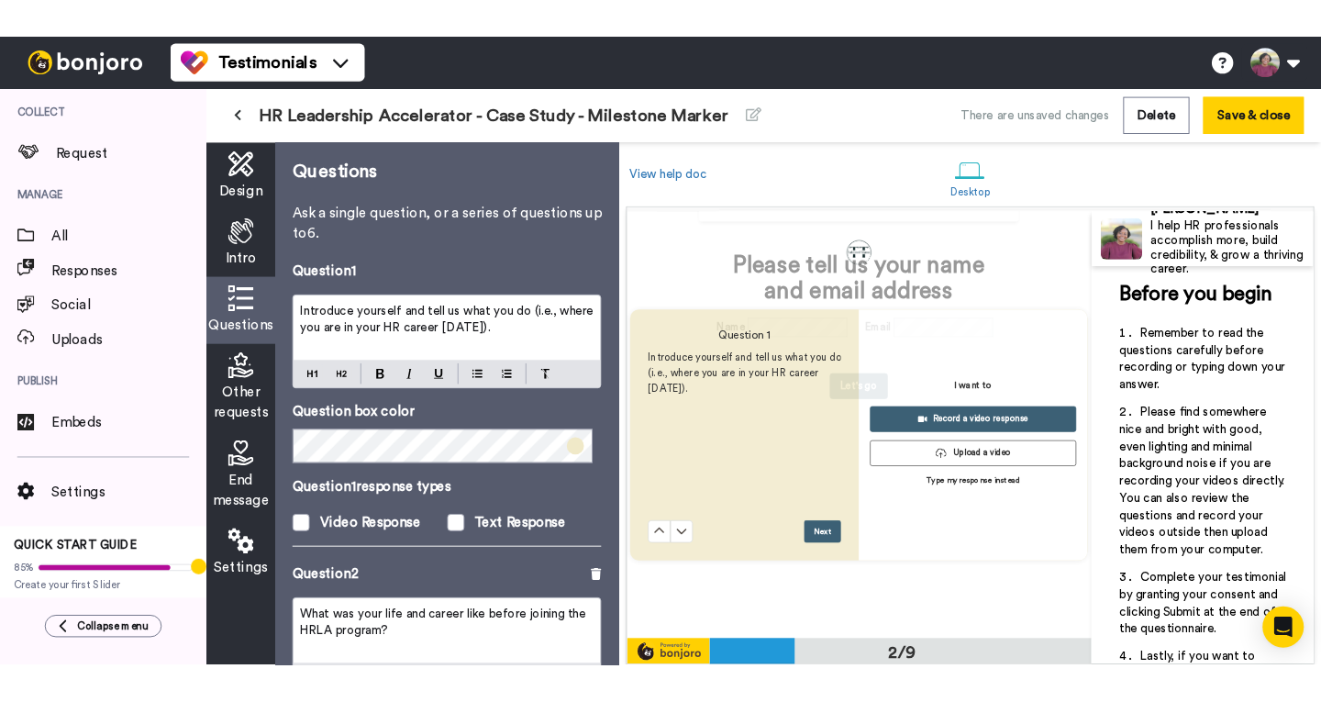
scroll to position [448, 0]
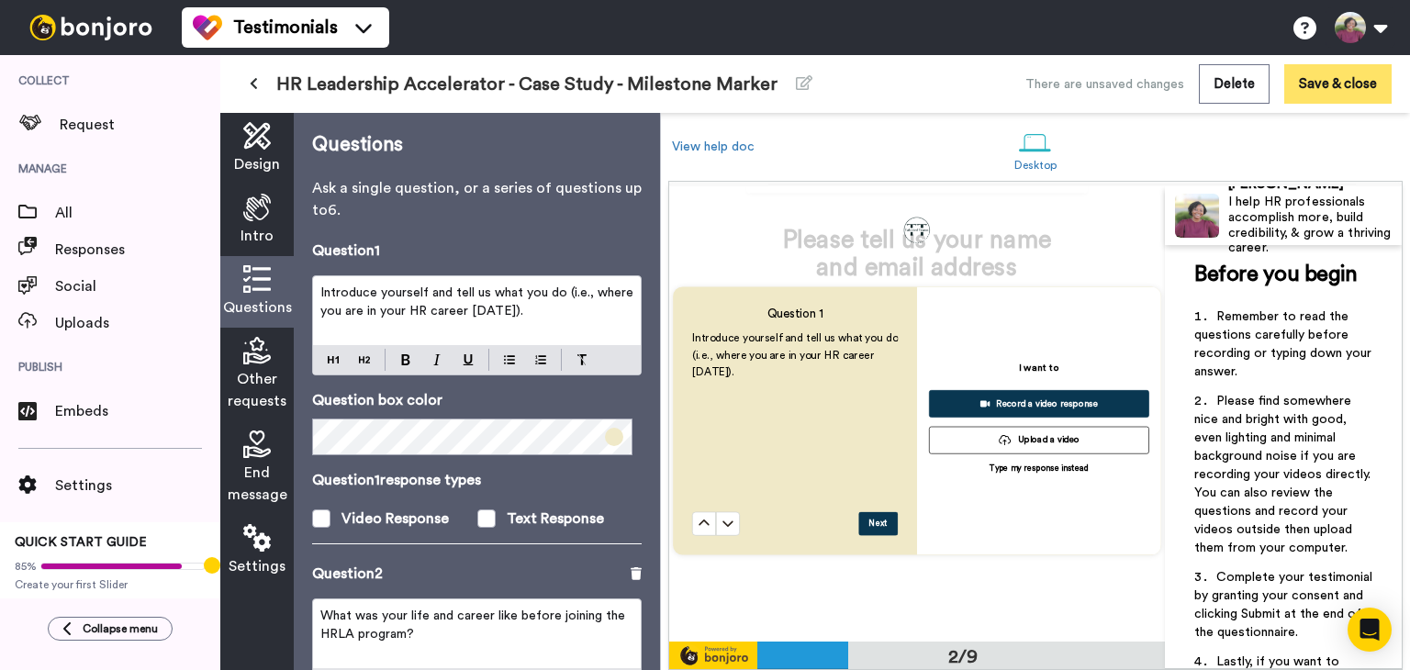
click at [1332, 85] on button "Save & close" at bounding box center [1337, 83] width 107 height 39
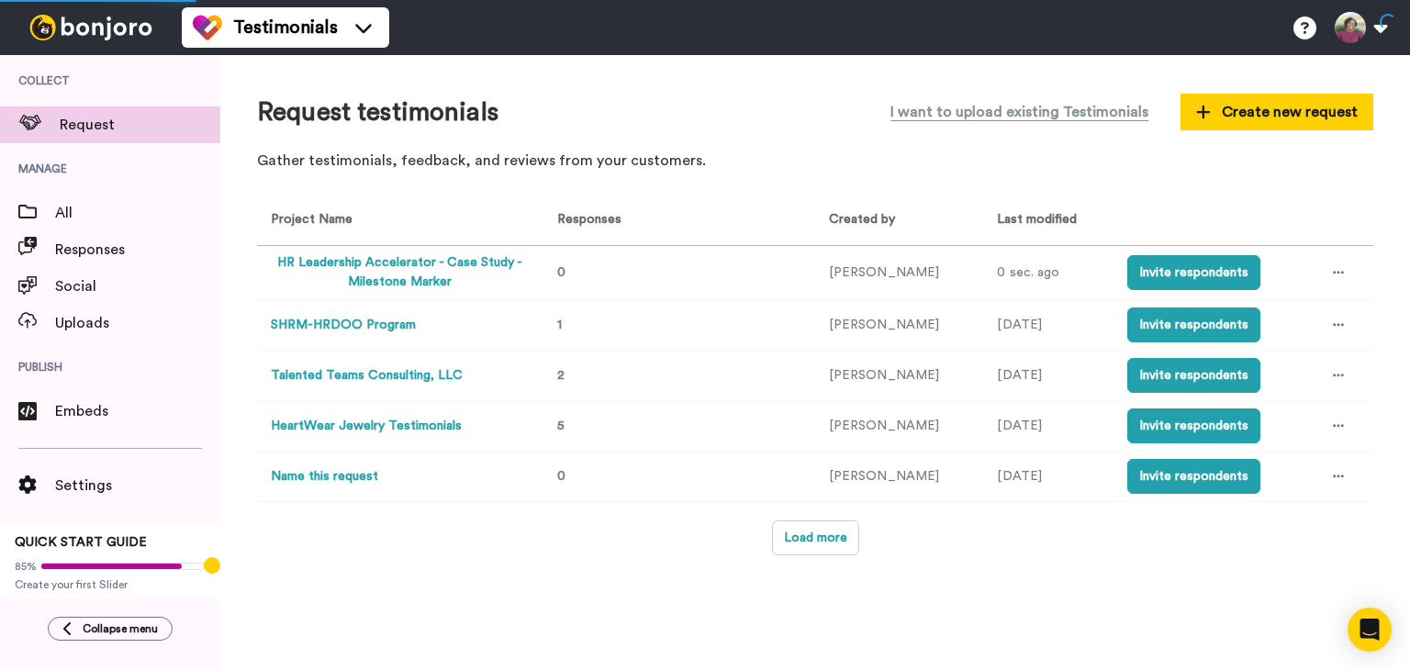
click at [467, 260] on button "HR Leadership Accelerator - Case Study - Milestone Marker" at bounding box center [400, 272] width 258 height 39
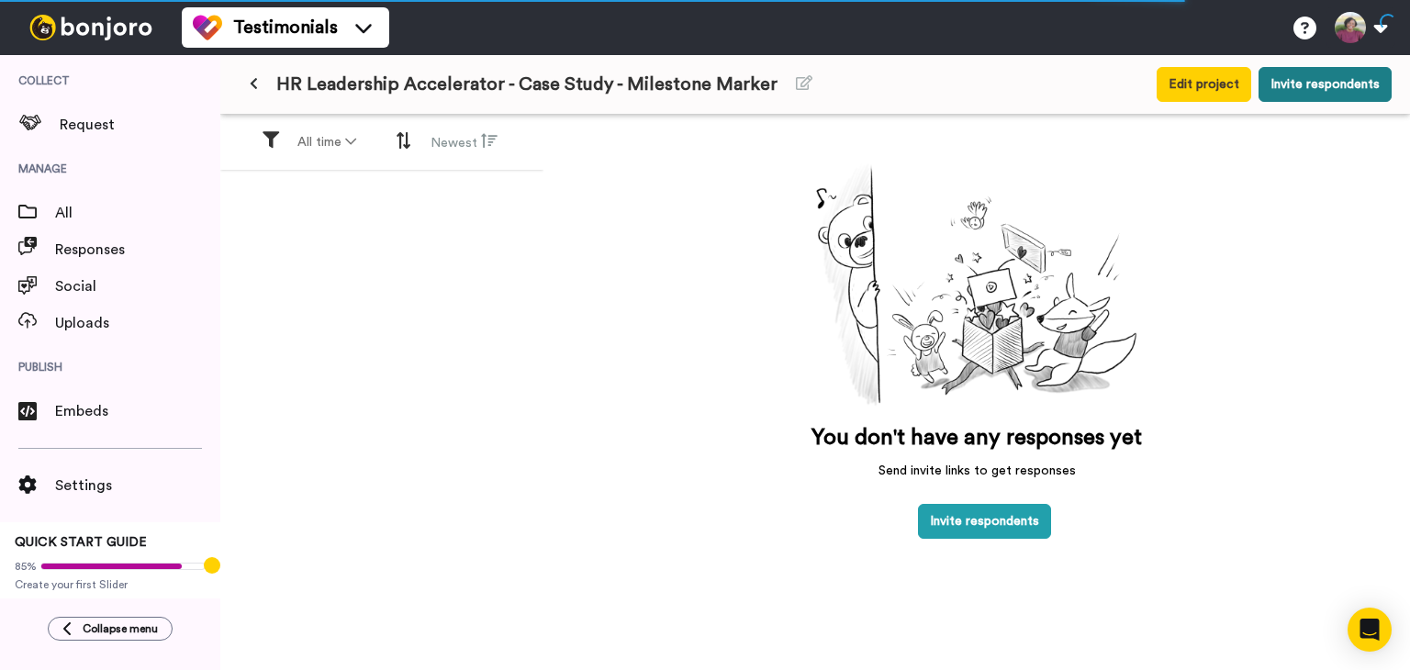
click at [1321, 89] on button "Invite respondents" at bounding box center [1324, 84] width 133 height 35
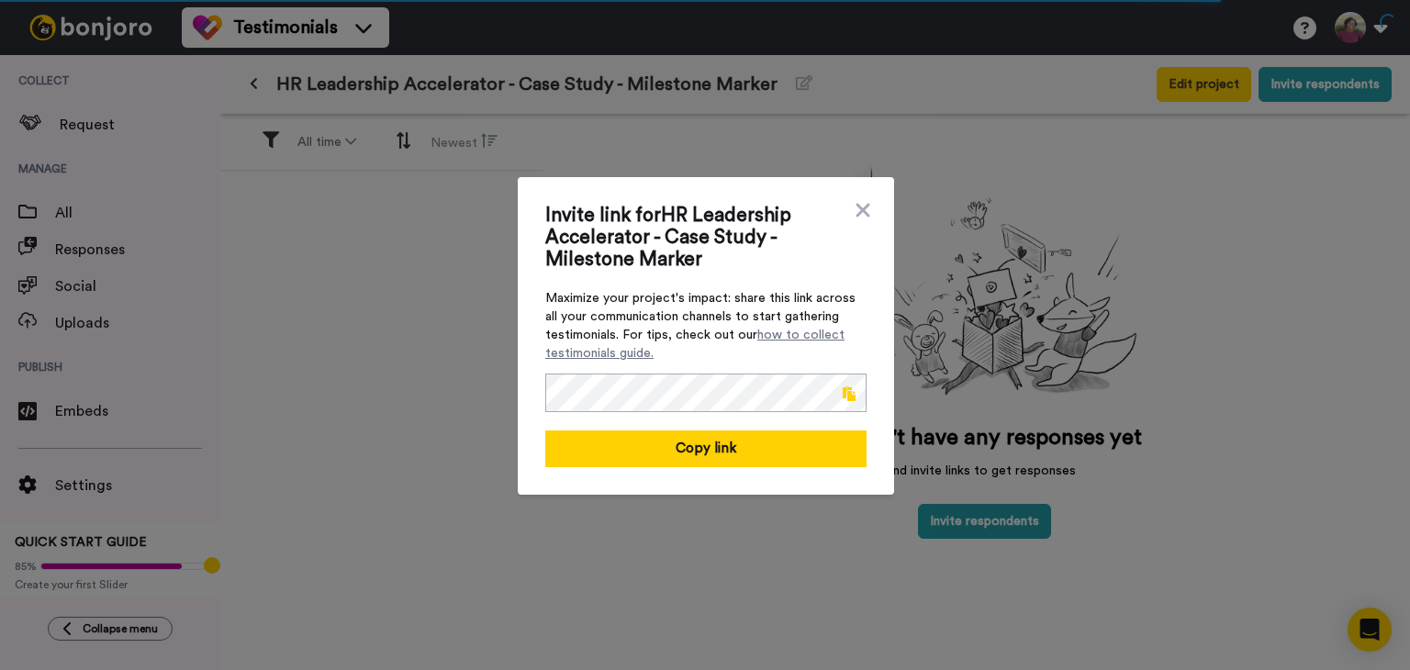
click at [845, 386] on span at bounding box center [848, 393] width 13 height 15
click at [860, 209] on icon at bounding box center [862, 210] width 18 height 22
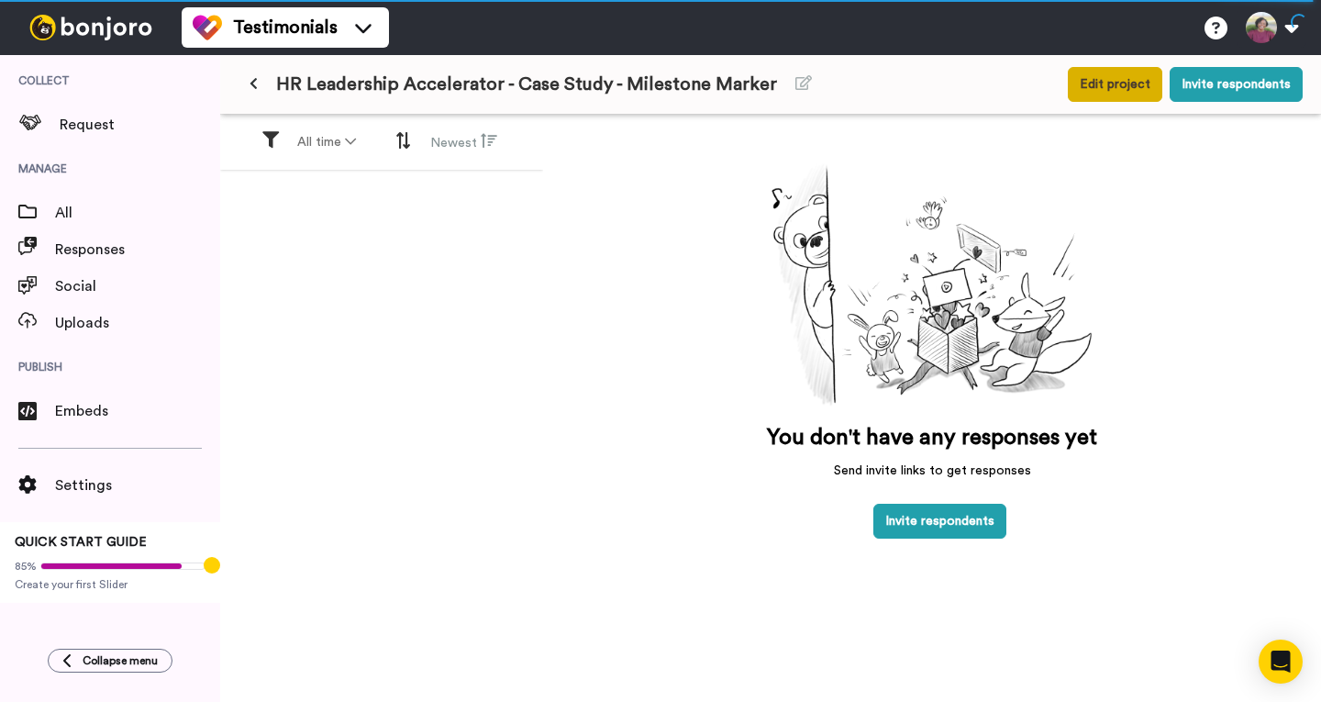
click at [1113, 81] on button "Edit project" at bounding box center [1115, 84] width 95 height 35
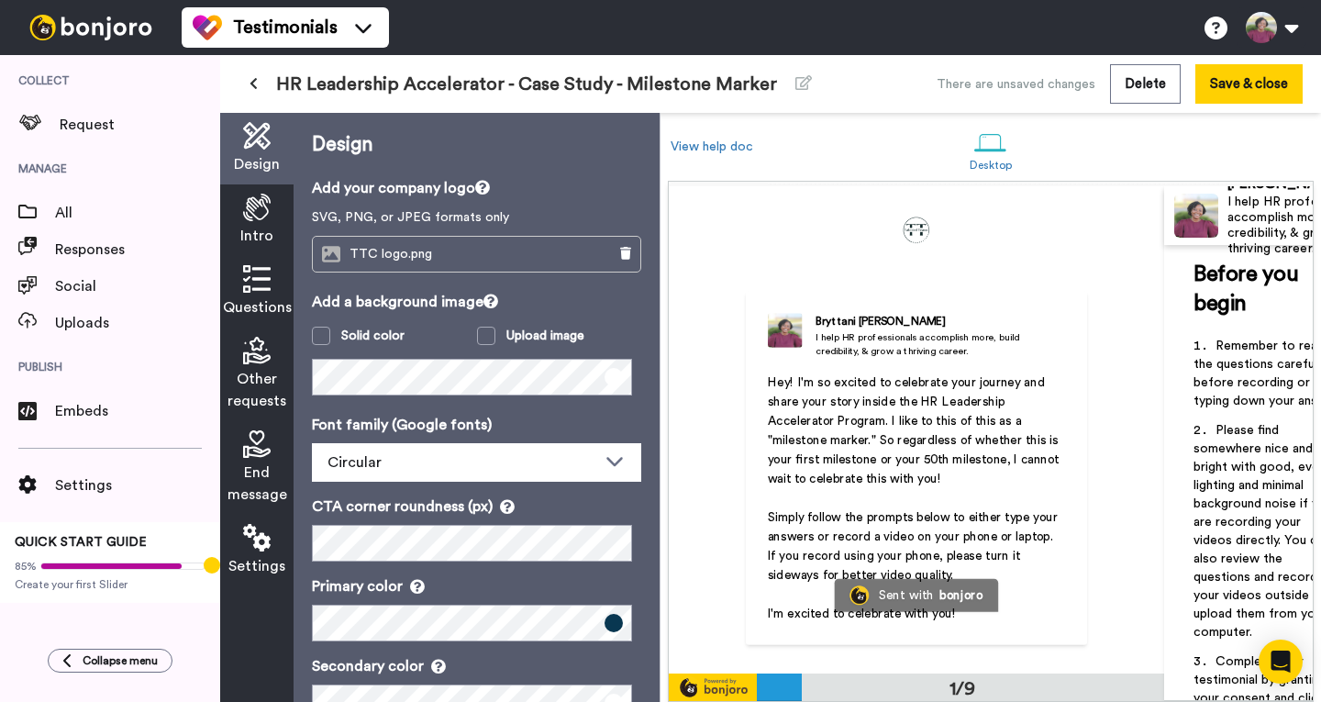
click at [270, 300] on span "Questions" at bounding box center [257, 307] width 69 height 22
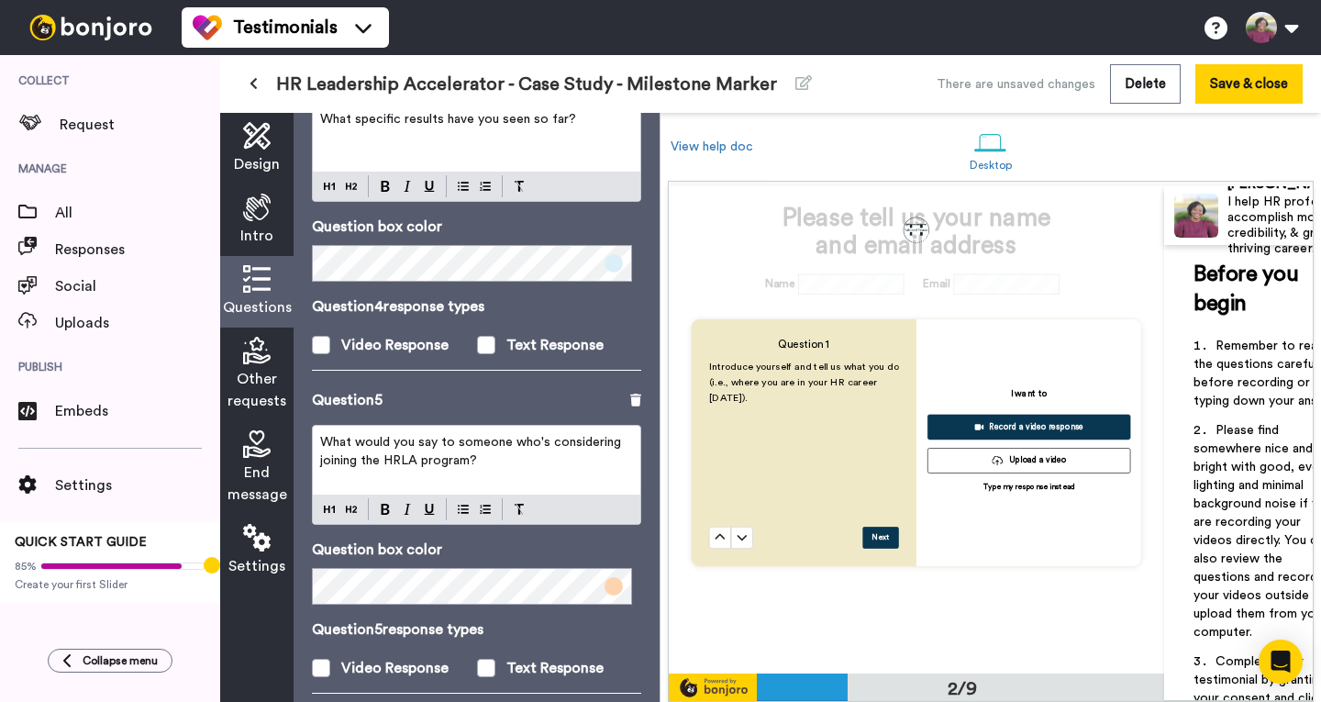
scroll to position [1143, 0]
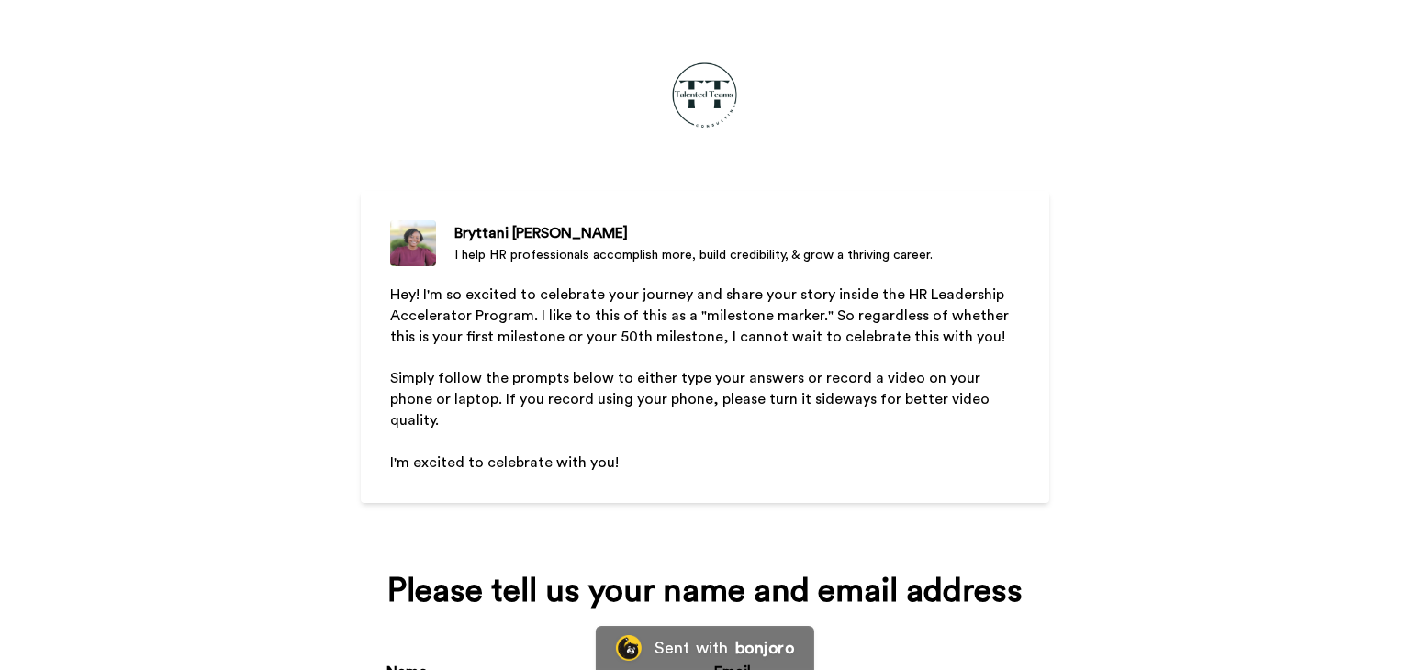
click at [730, 289] on span "Hey! I'm so excited to celebrate your journey and share your story inside the H…" at bounding box center [701, 315] width 622 height 57
click at [390, 301] on span "Hey! I'm so excited to celebrate your journey and share your story inside the H…" at bounding box center [701, 315] width 622 height 57
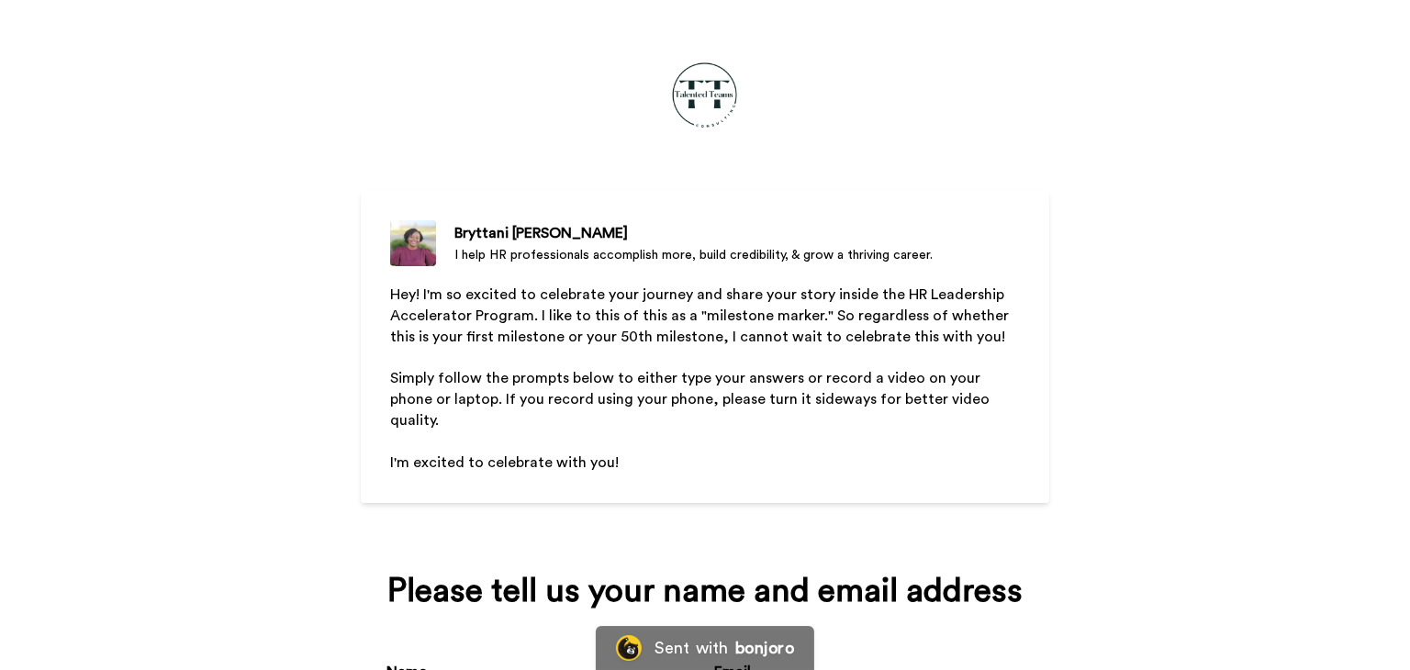
click at [390, 301] on span "Hey! I'm so excited to celebrate your journey and share your story inside the H…" at bounding box center [701, 315] width 622 height 57
